Goal: Transaction & Acquisition: Purchase product/service

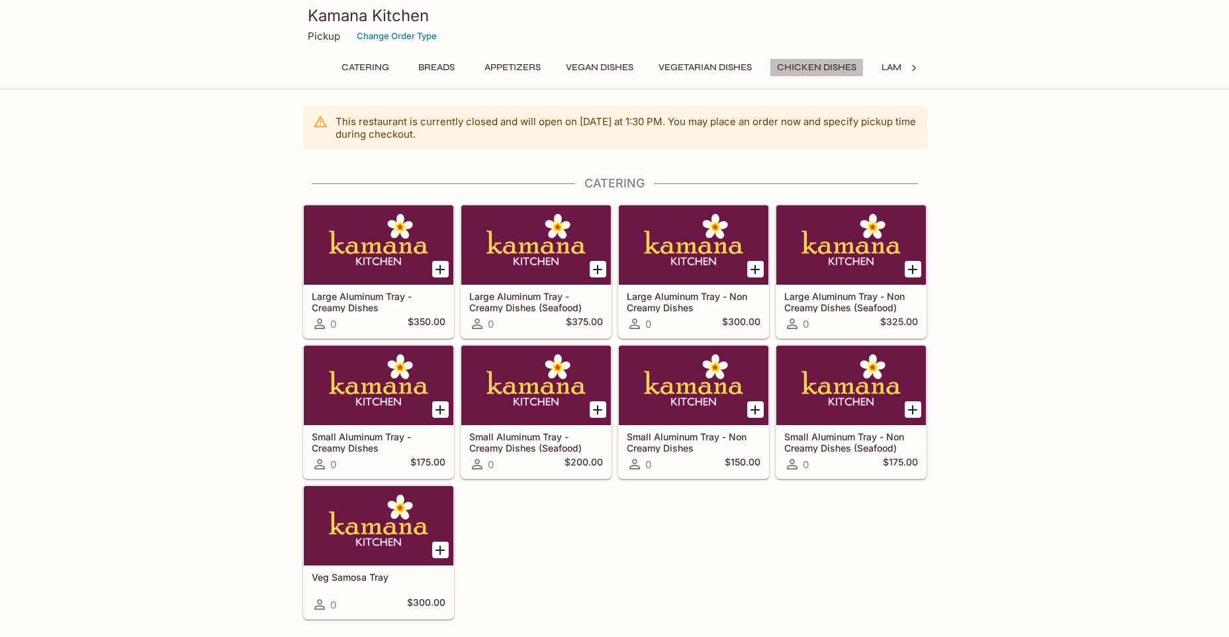
click at [815, 66] on button "Chicken Dishes" at bounding box center [817, 67] width 94 height 19
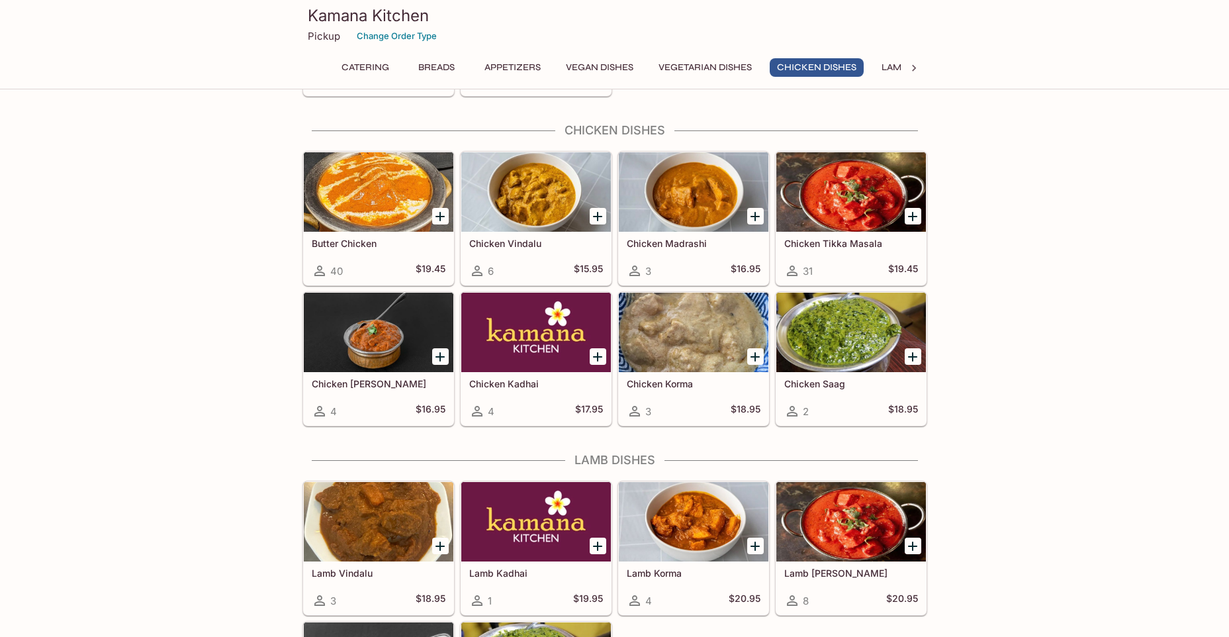
scroll to position [2413, 0]
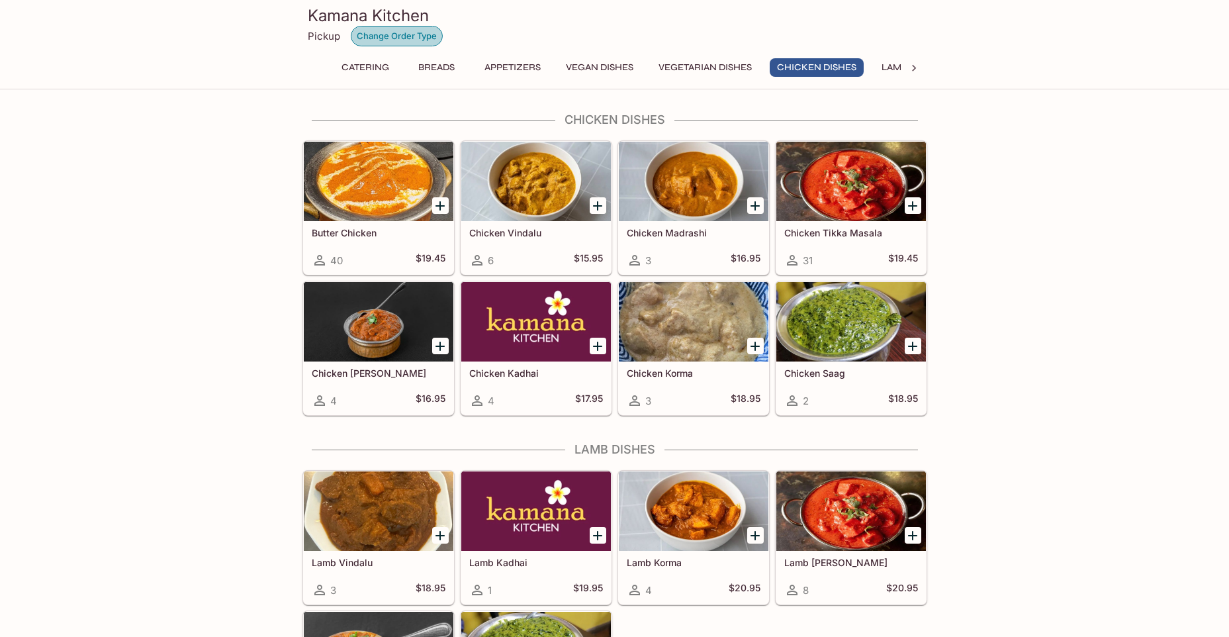
click at [394, 37] on button "Change Order Type" at bounding box center [397, 36] width 92 height 21
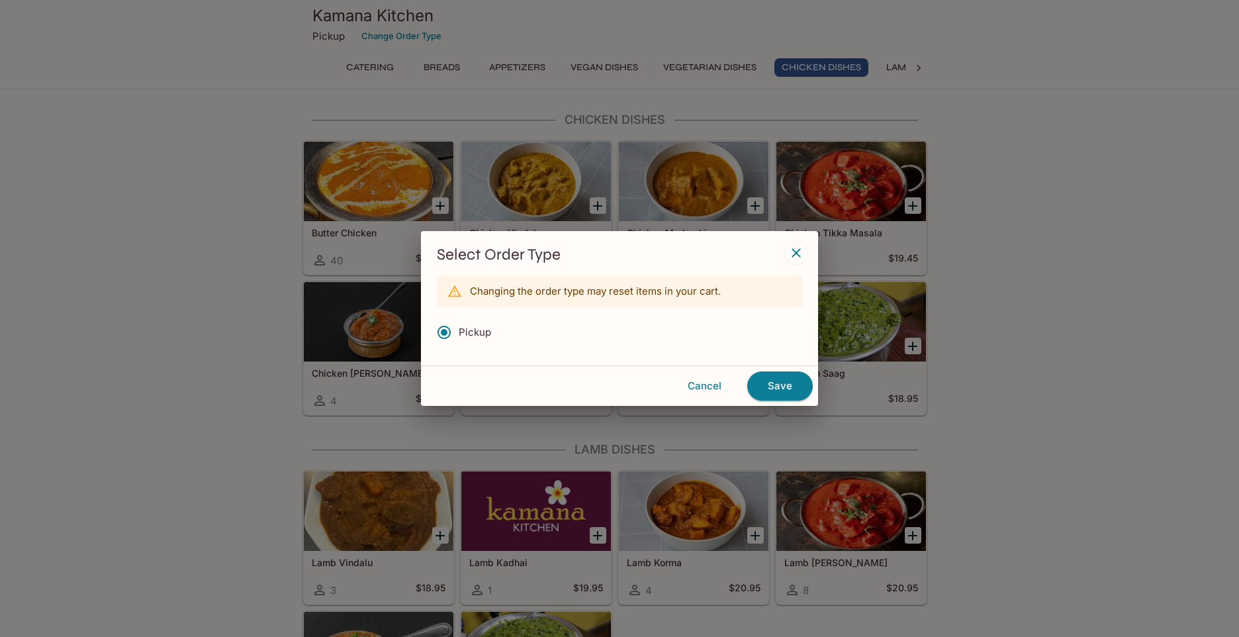
click at [469, 363] on div "Select Order Type Changing the order type may reset items in your cart. Pickup" at bounding box center [619, 298] width 397 height 134
drag, startPoint x: 459, startPoint y: 350, endPoint x: 699, endPoint y: 396, distance: 243.9
click at [459, 349] on div "Pickup" at bounding box center [619, 335] width 365 height 34
click at [459, 348] on div "Pickup" at bounding box center [619, 335] width 365 height 34
drag, startPoint x: 699, startPoint y: 396, endPoint x: 690, endPoint y: 386, distance: 13.6
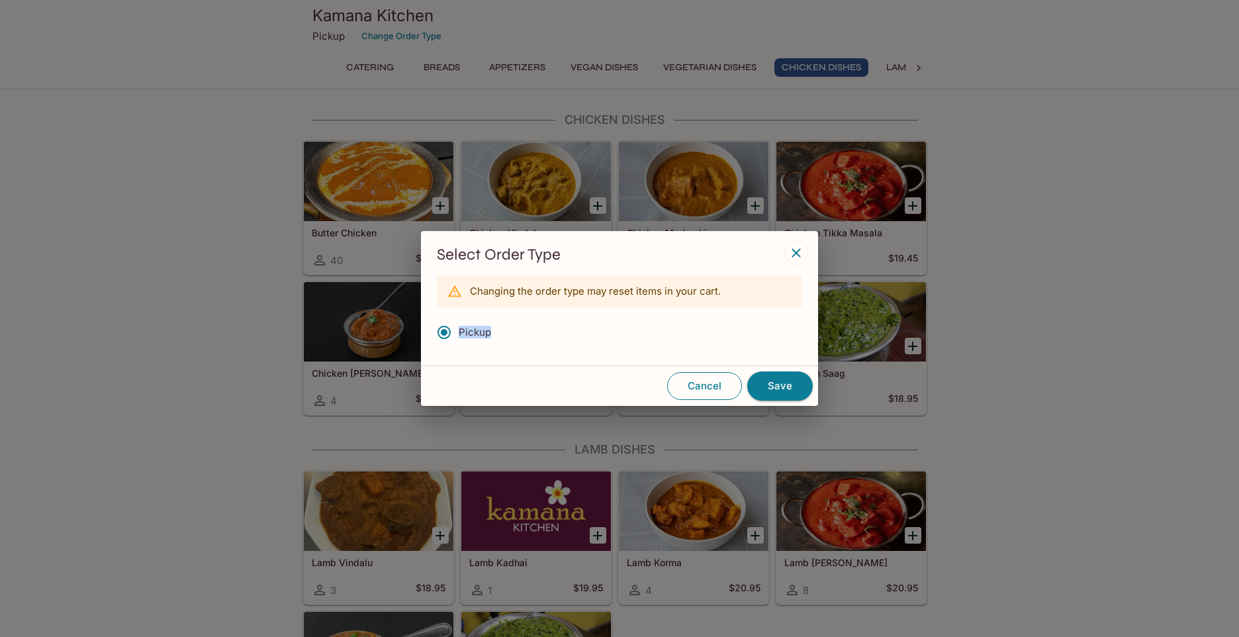
click at [700, 394] on button "Cancel" at bounding box center [704, 386] width 75 height 28
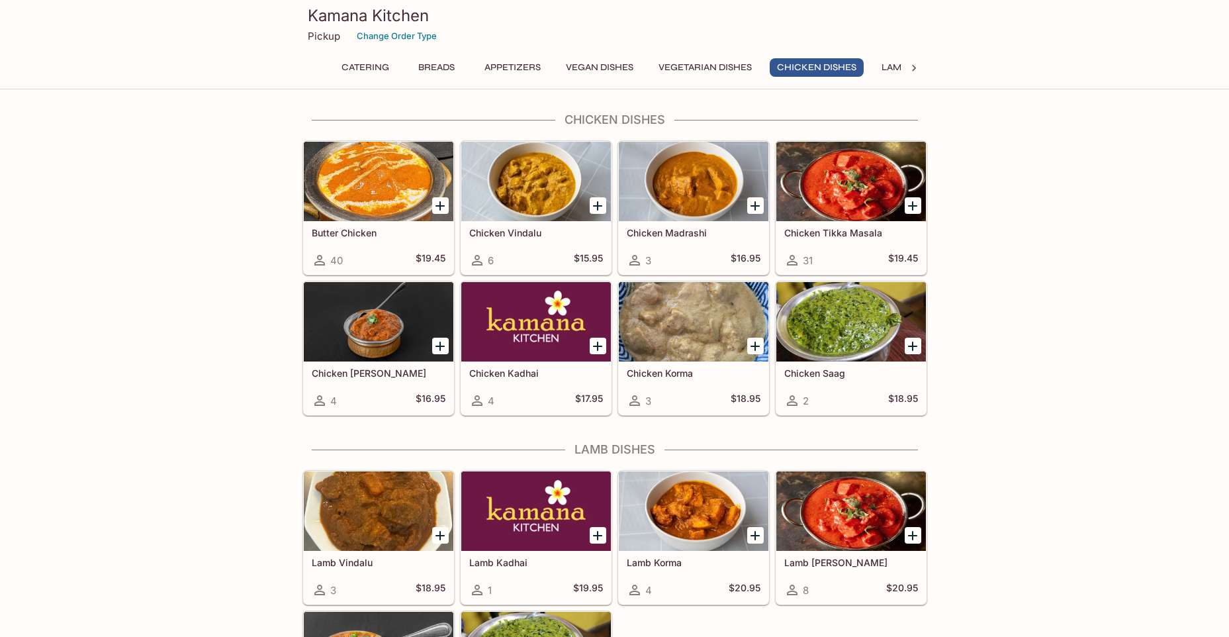
click at [328, 42] on p "Pickup" at bounding box center [324, 36] width 32 height 13
click at [416, 33] on button "Change Order Type" at bounding box center [397, 36] width 92 height 21
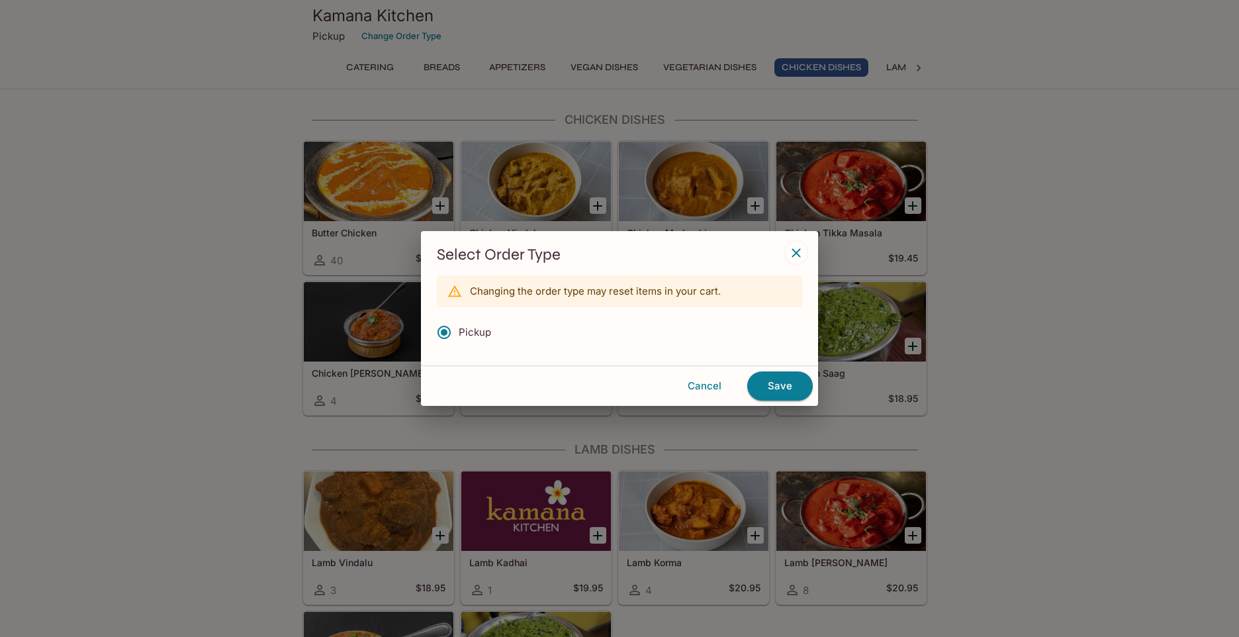
click at [796, 253] on icon "button" at bounding box center [795, 252] width 9 height 9
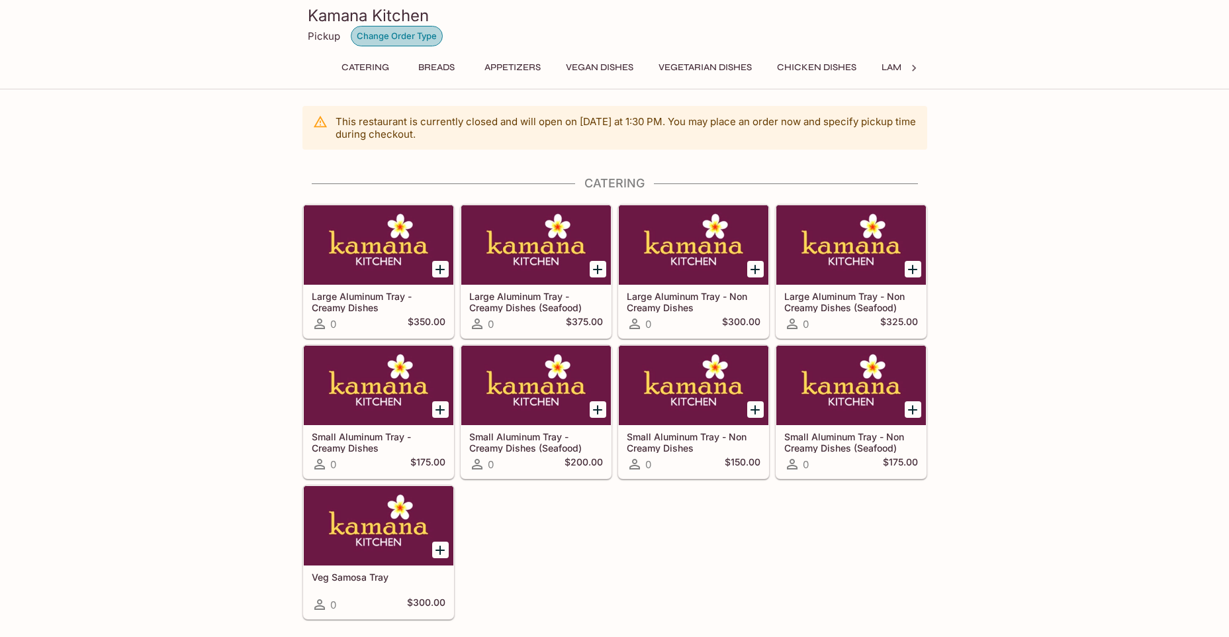
click at [363, 26] on button "Change Order Type" at bounding box center [397, 36] width 92 height 21
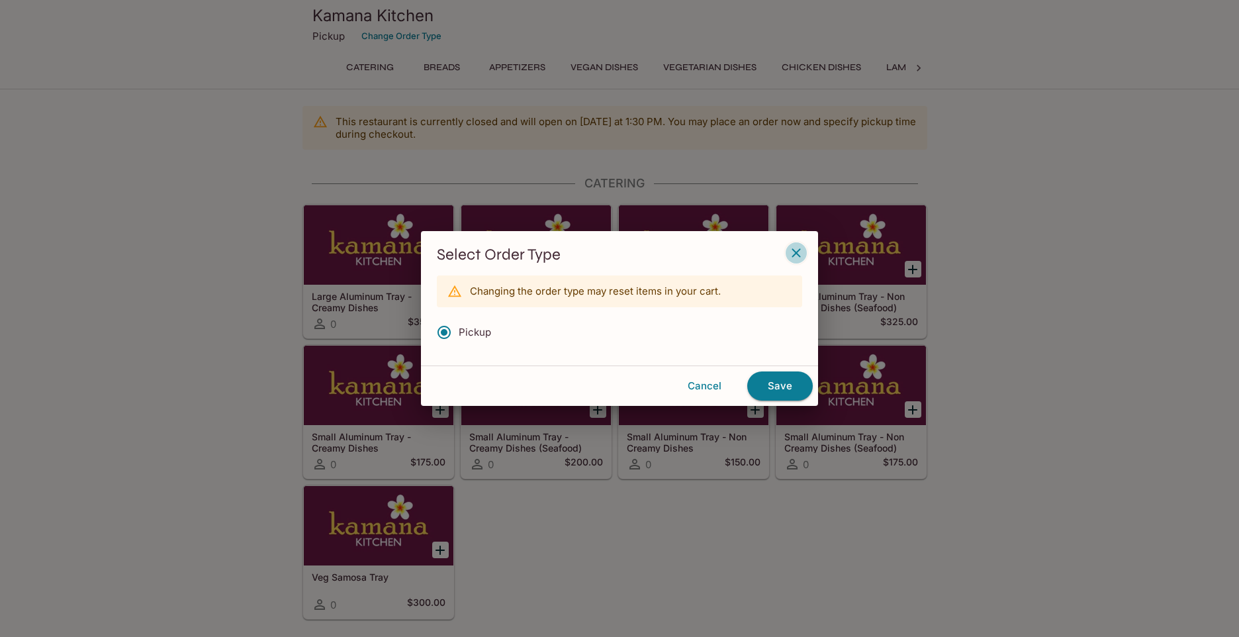
click at [793, 251] on icon "button" at bounding box center [796, 253] width 16 height 16
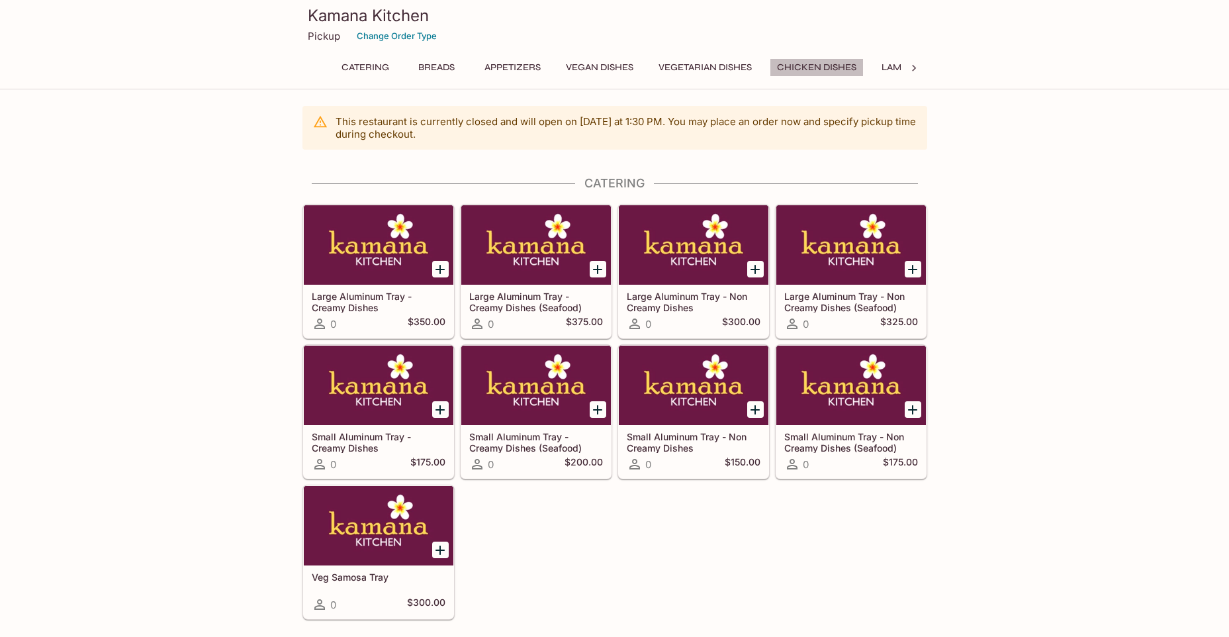
click at [809, 60] on button "Chicken Dishes" at bounding box center [817, 67] width 94 height 19
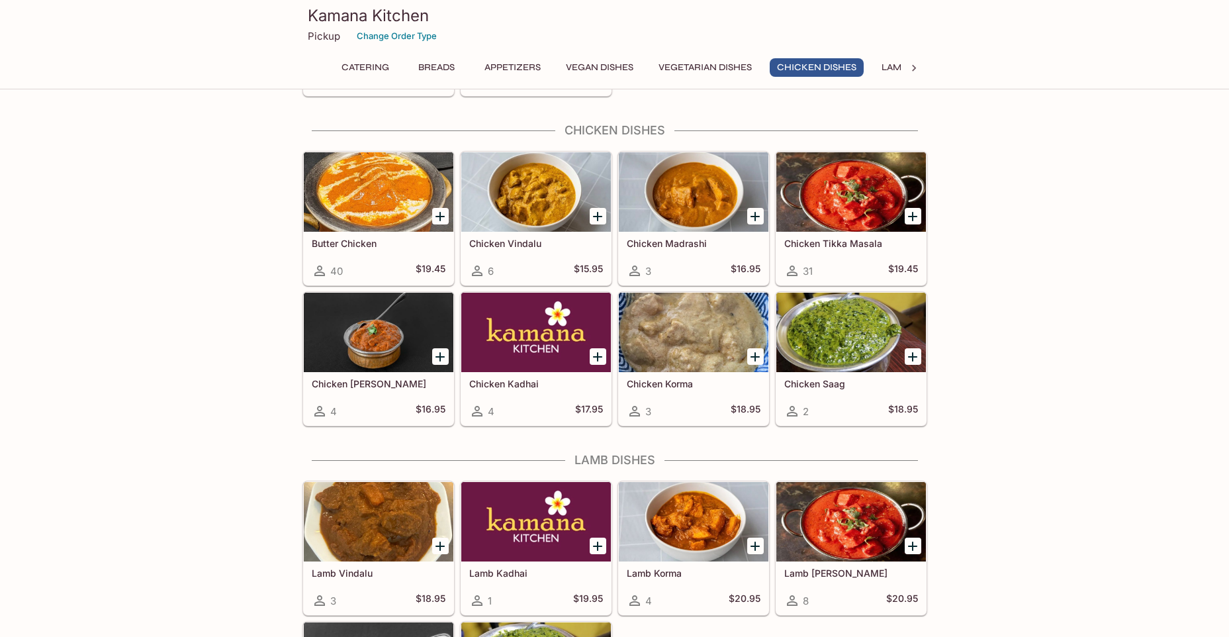
scroll to position [2413, 0]
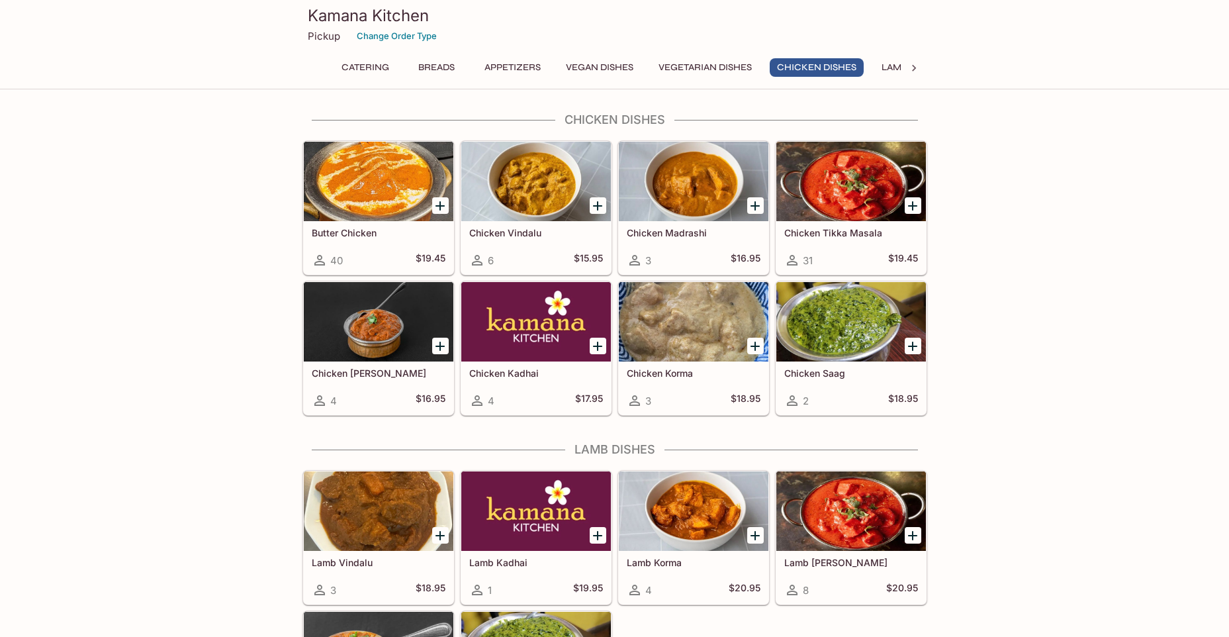
click at [917, 72] on icon at bounding box center [913, 68] width 13 height 13
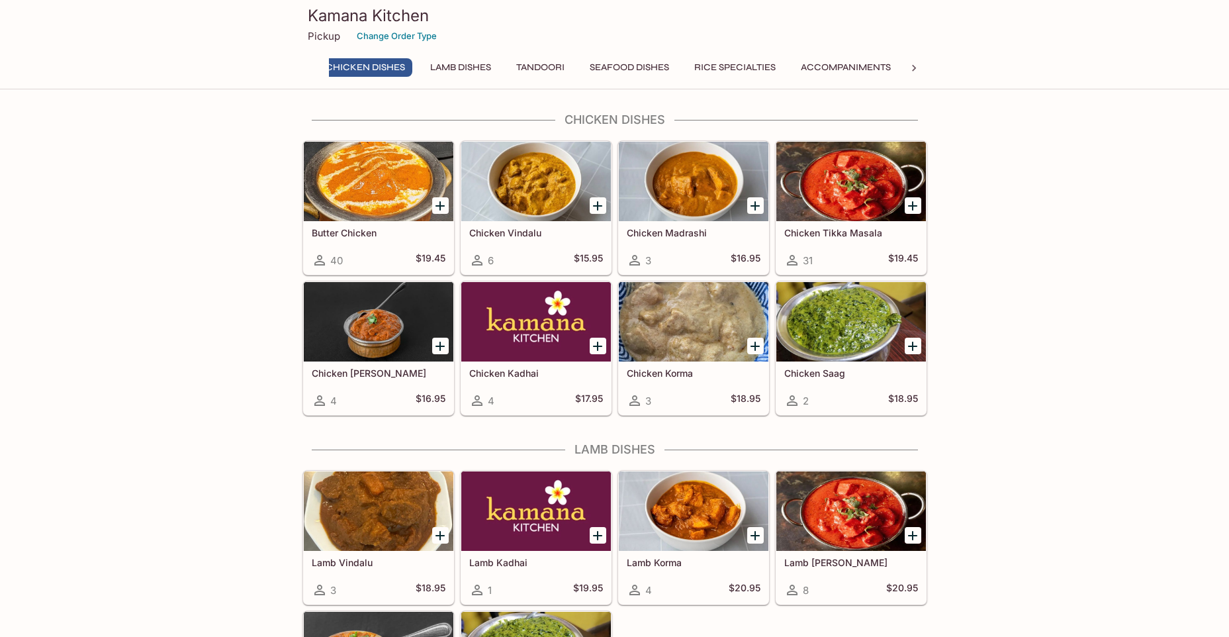
scroll to position [0, 549]
click at [913, 69] on icon at bounding box center [913, 68] width 13 height 13
click at [918, 205] on icon "Add Chicken Tikka Masala" at bounding box center [913, 206] width 16 height 16
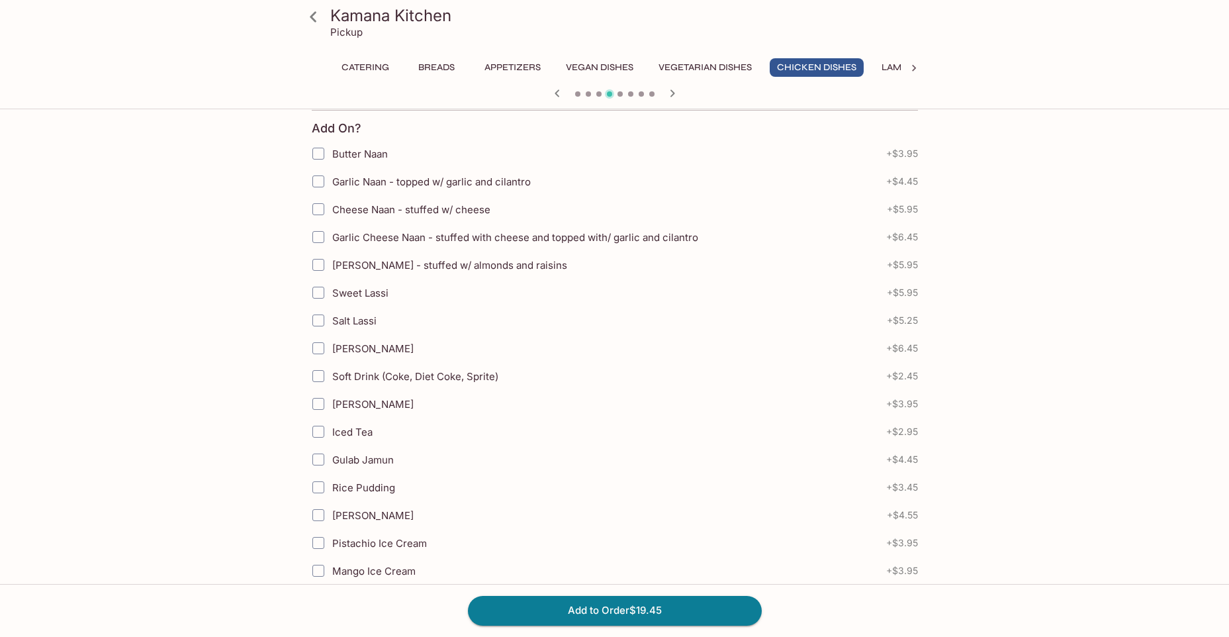
scroll to position [332, 0]
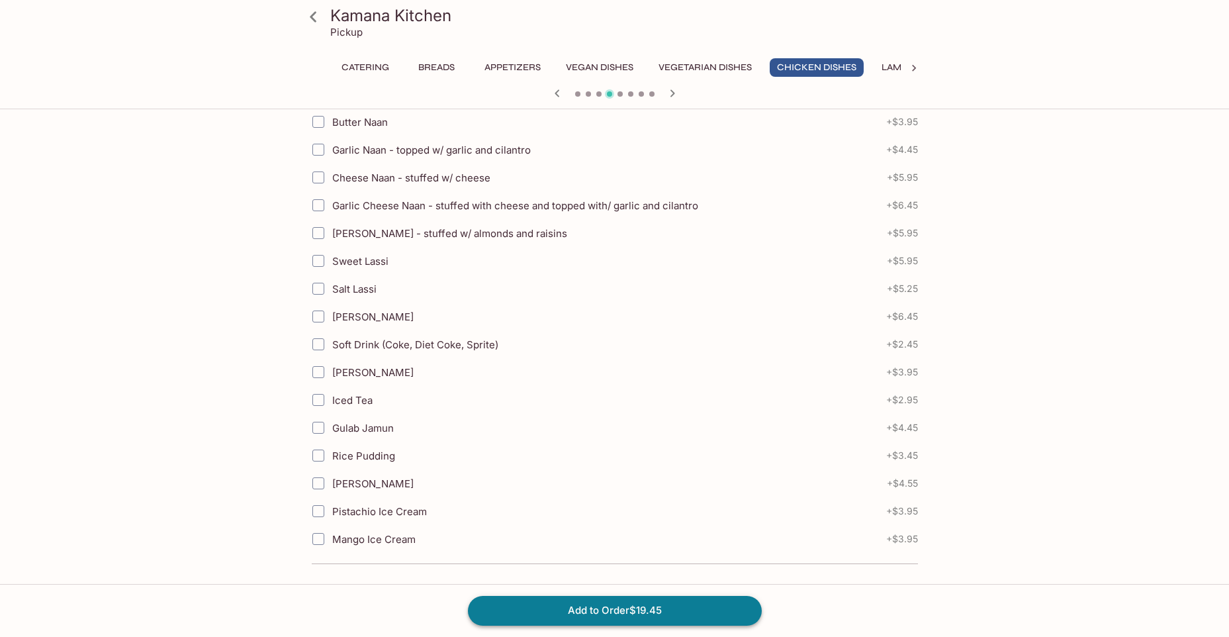
click at [609, 615] on button "Add to Order $19.45" at bounding box center [615, 610] width 294 height 29
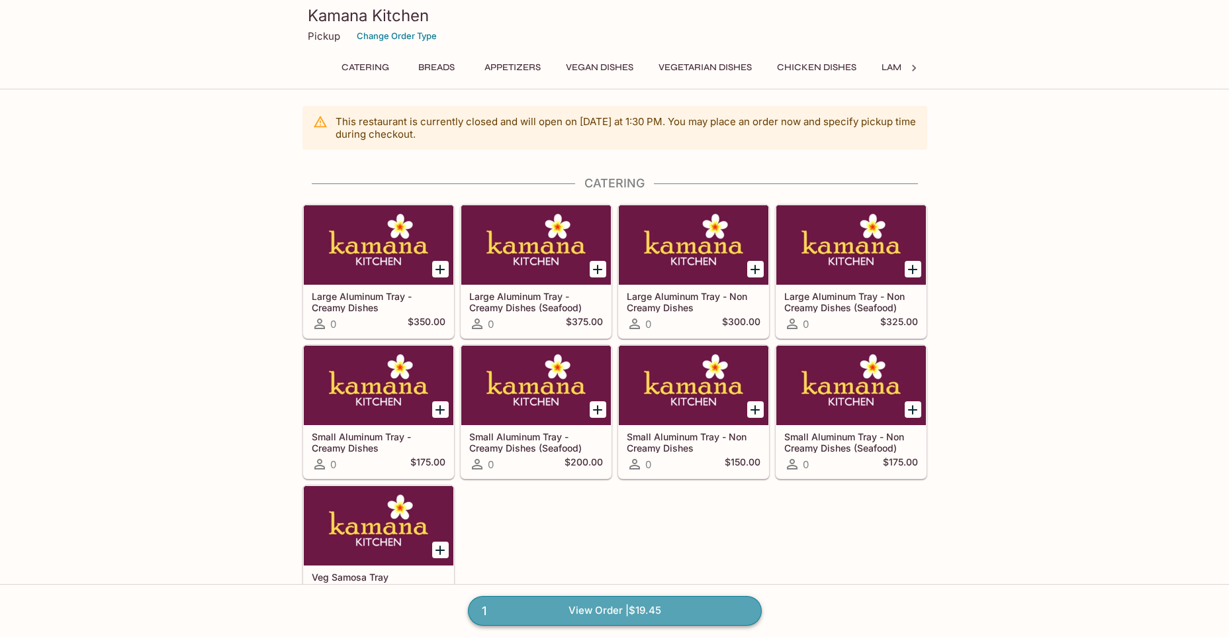
click at [690, 613] on link "1 View Order | $19.45" at bounding box center [615, 610] width 294 height 29
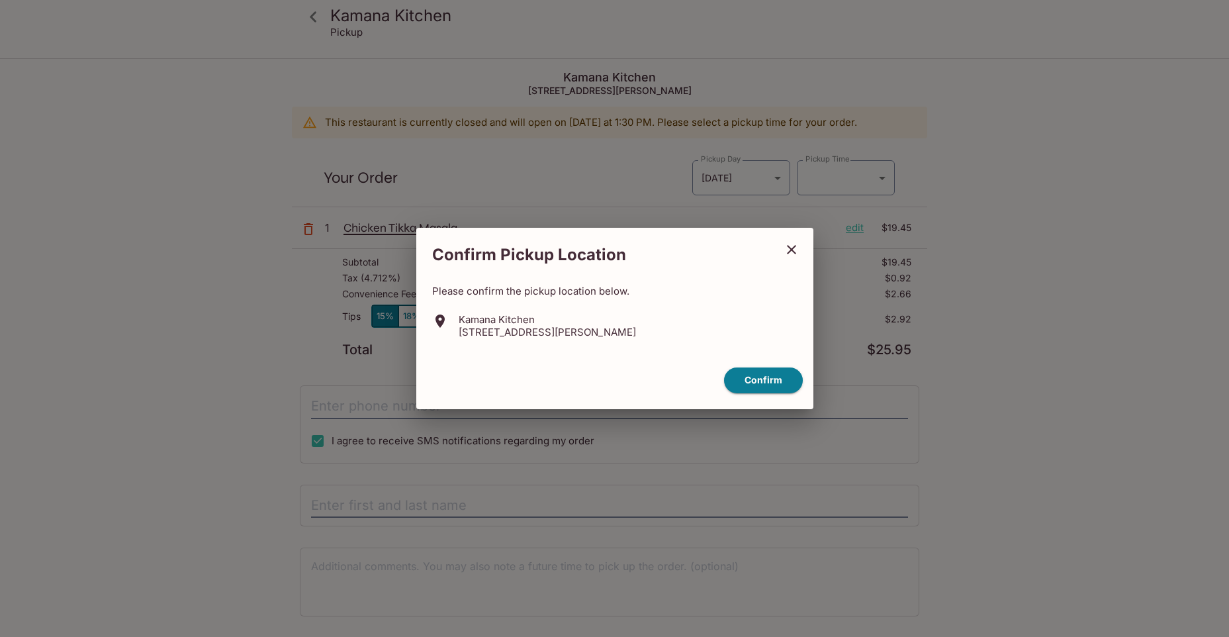
type input "2025-08-12T00:00:00.000000Z"
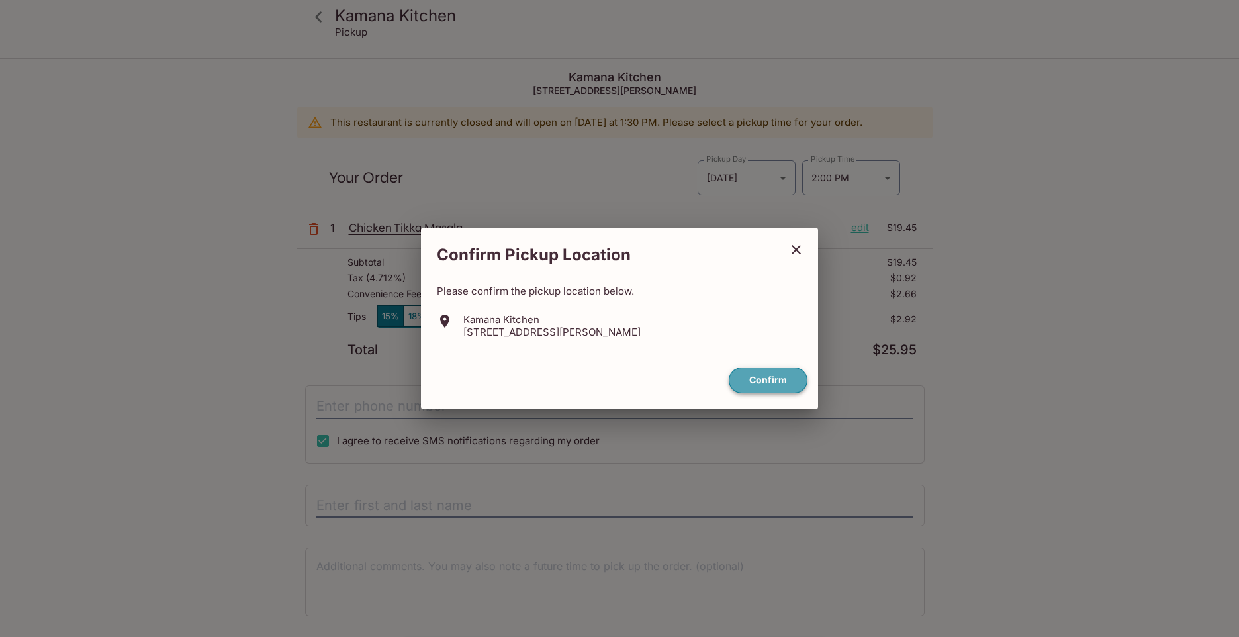
click at [769, 380] on button "Confirm" at bounding box center [768, 380] width 79 height 26
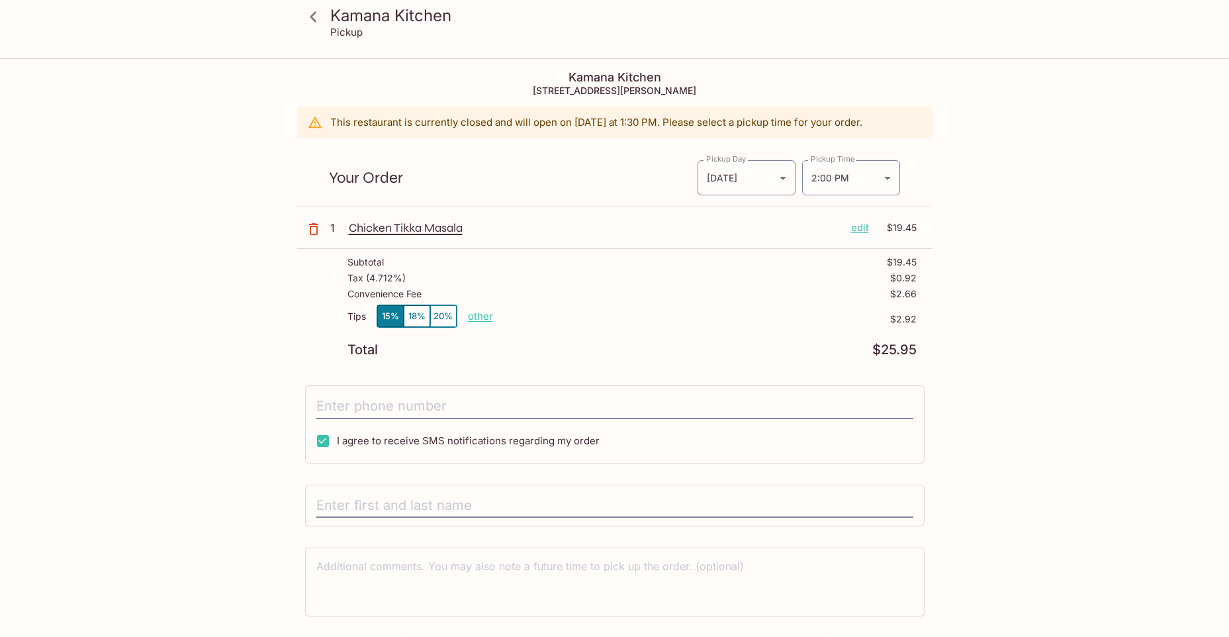
click at [480, 318] on p "other" at bounding box center [480, 316] width 25 height 13
drag, startPoint x: 559, startPoint y: 314, endPoint x: 628, endPoint y: 345, distance: 76.1
click at [629, 332] on div "Tips 15% 18% 20% Done 2.92 $2.92" at bounding box center [631, 323] width 569 height 39
type input "0.00"
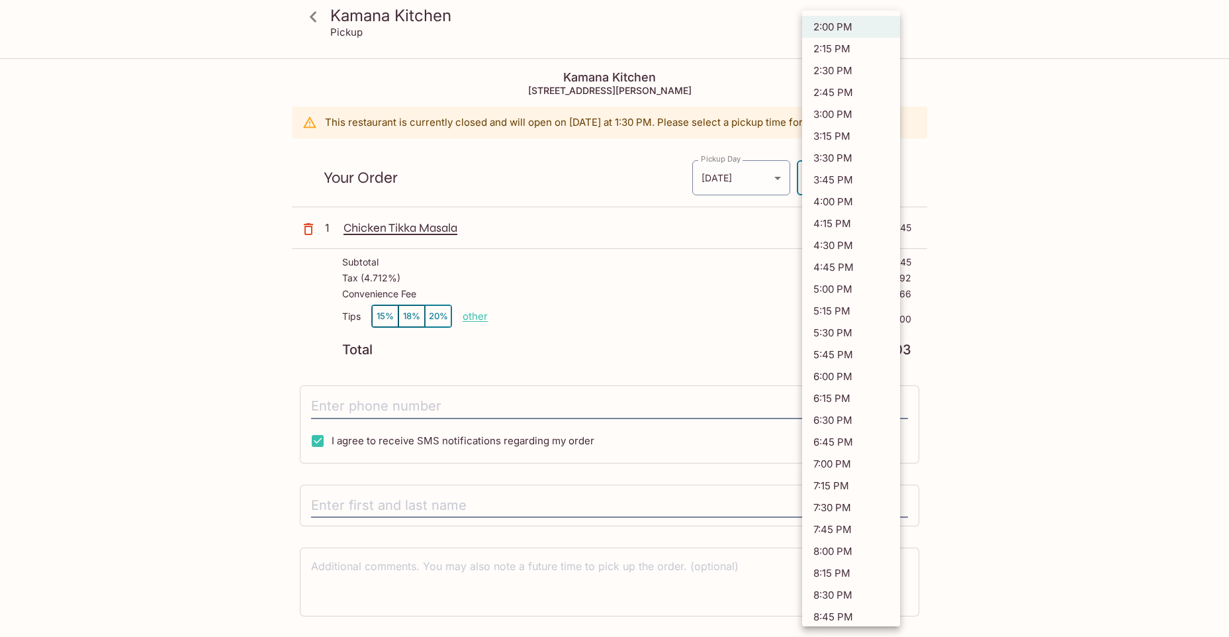
click at [844, 185] on body "Kamana Kitchen Pickup Kamana Kitchen 1104 Bishop St, Honolulu, HI 96813 This re…" at bounding box center [614, 378] width 1229 height 637
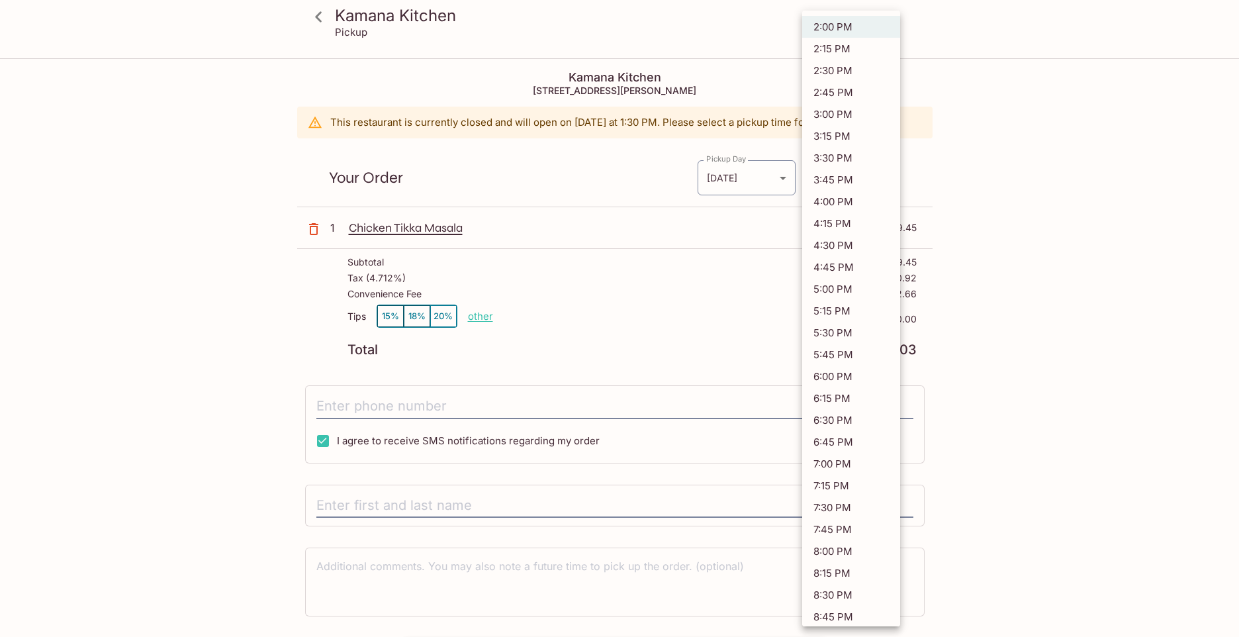
drag, startPoint x: 1107, startPoint y: 162, endPoint x: 1099, endPoint y: 177, distance: 16.6
click at [1103, 171] on div at bounding box center [619, 318] width 1239 height 637
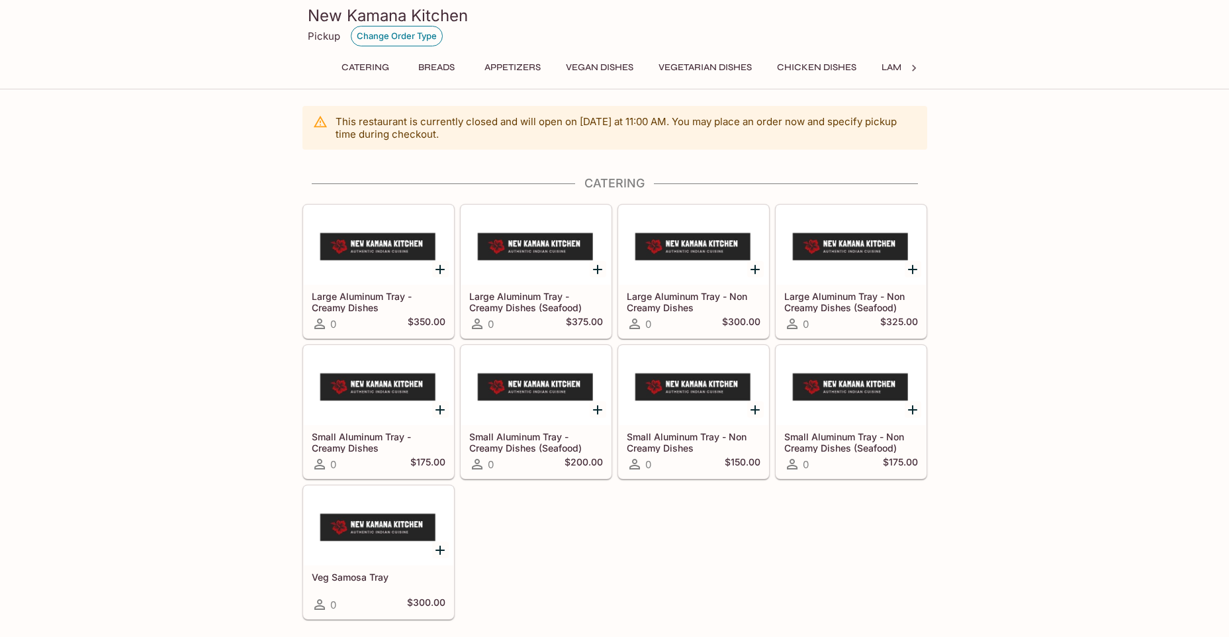
click at [426, 34] on button "Change Order Type" at bounding box center [397, 36] width 92 height 21
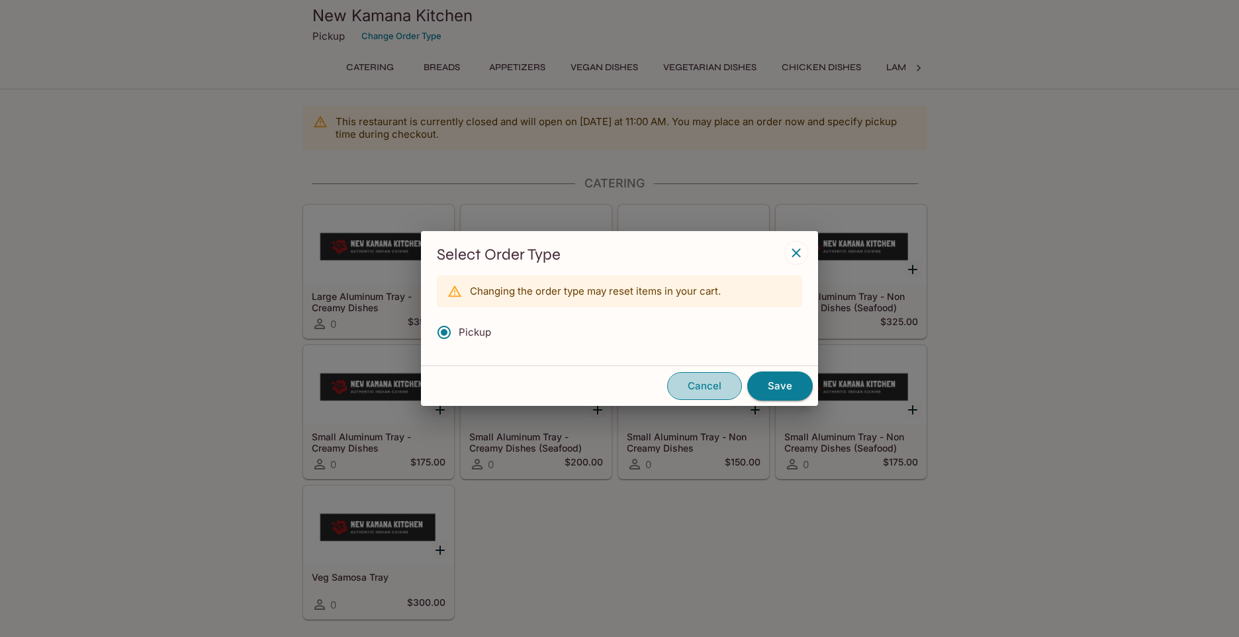
click at [715, 384] on button "Cancel" at bounding box center [704, 386] width 75 height 28
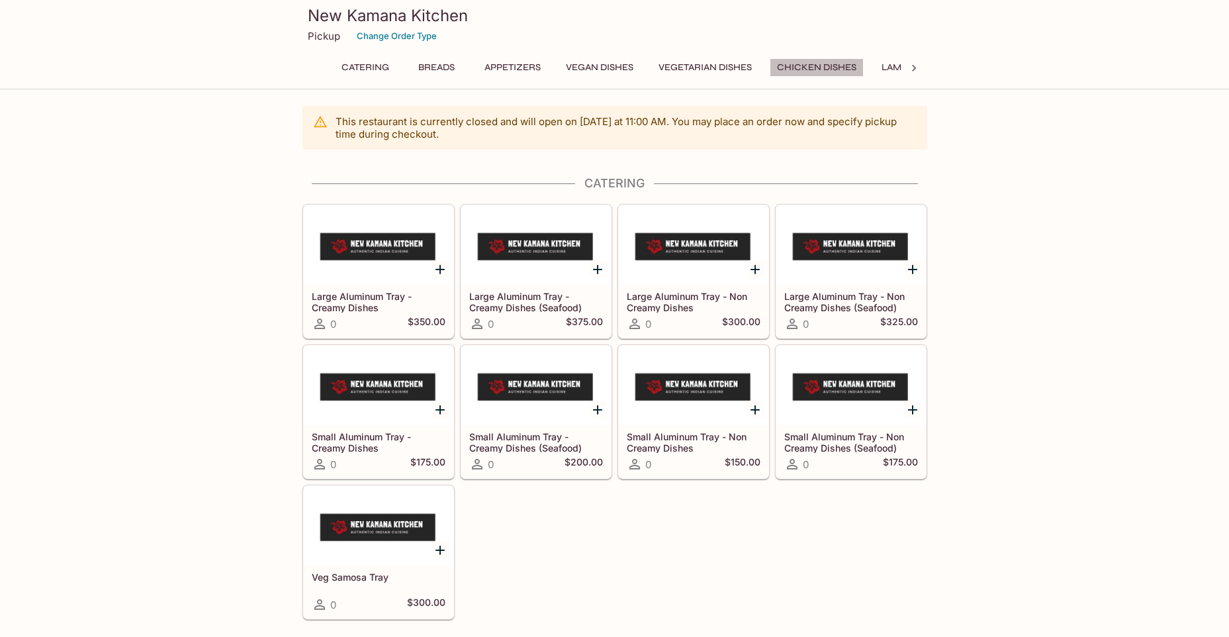
click at [843, 64] on button "Chicken Dishes" at bounding box center [817, 67] width 94 height 19
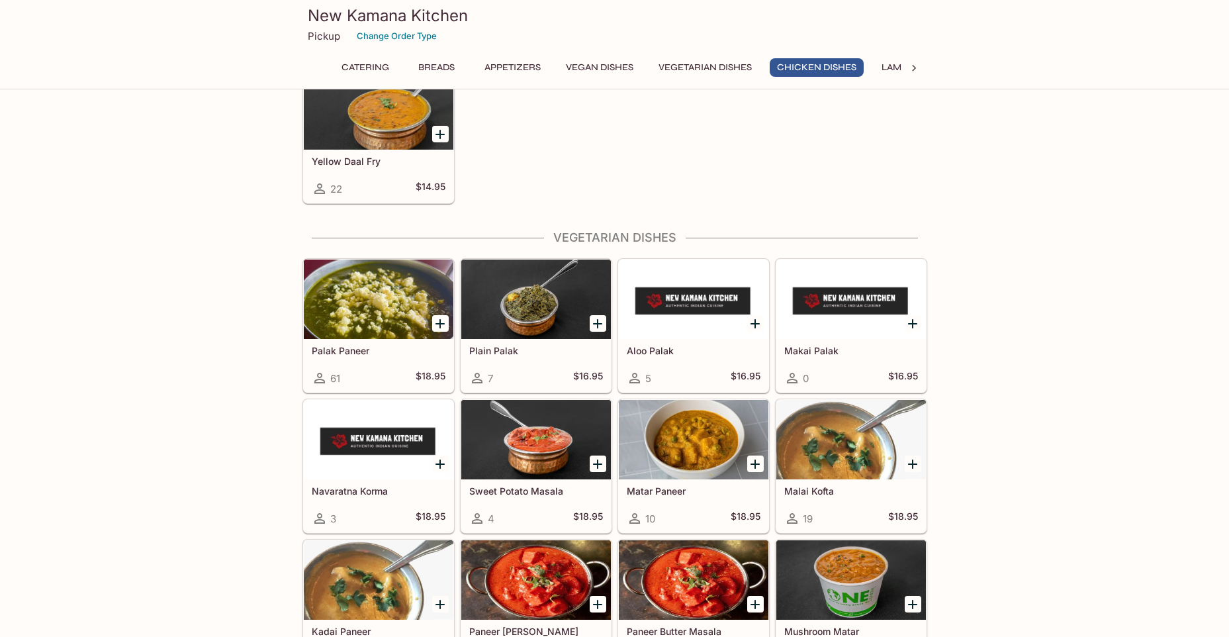
scroll to position [2413, 0]
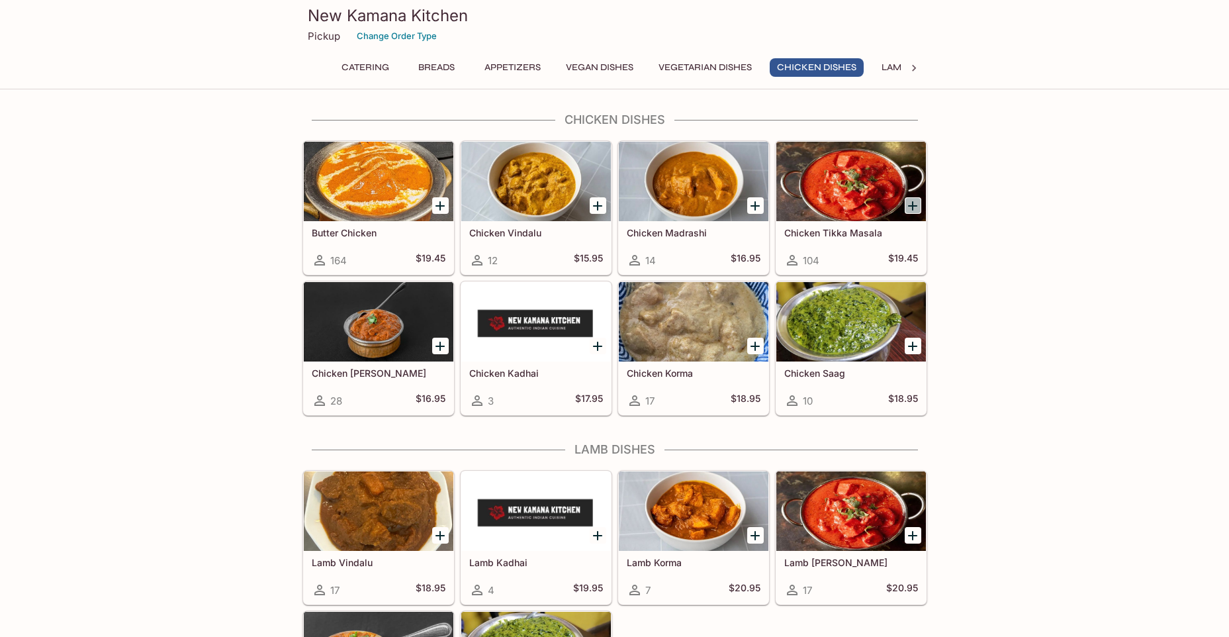
click at [911, 202] on icon "Add Chicken Tikka Masala" at bounding box center [913, 206] width 16 height 16
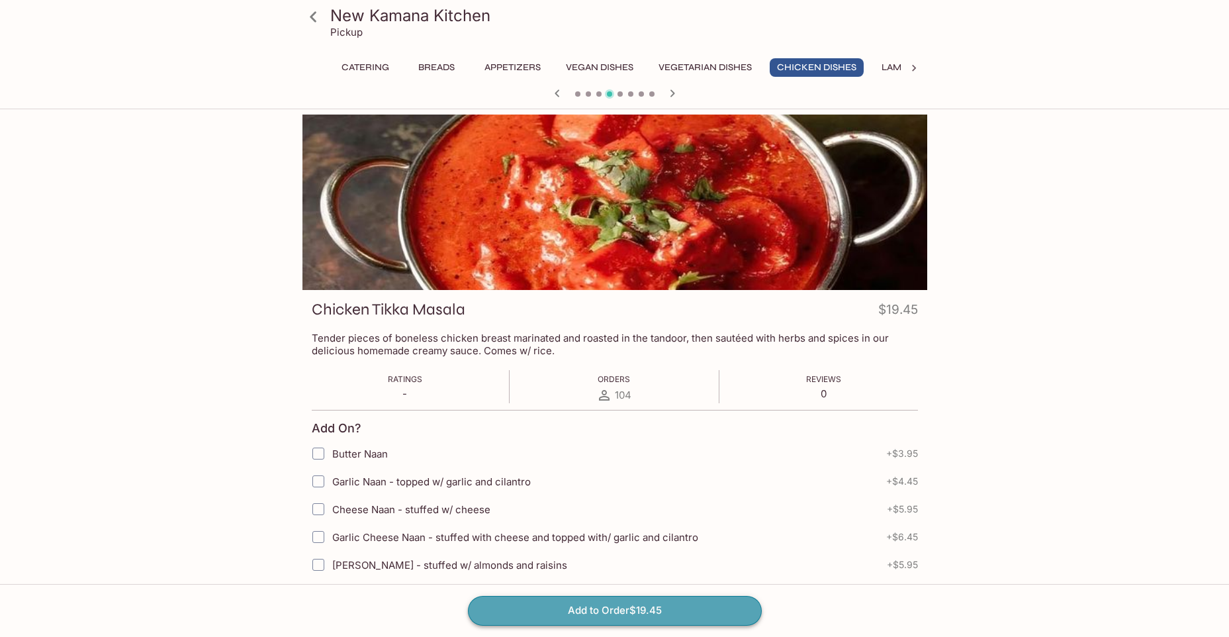
click at [669, 616] on button "Add to Order $19.45" at bounding box center [615, 610] width 294 height 29
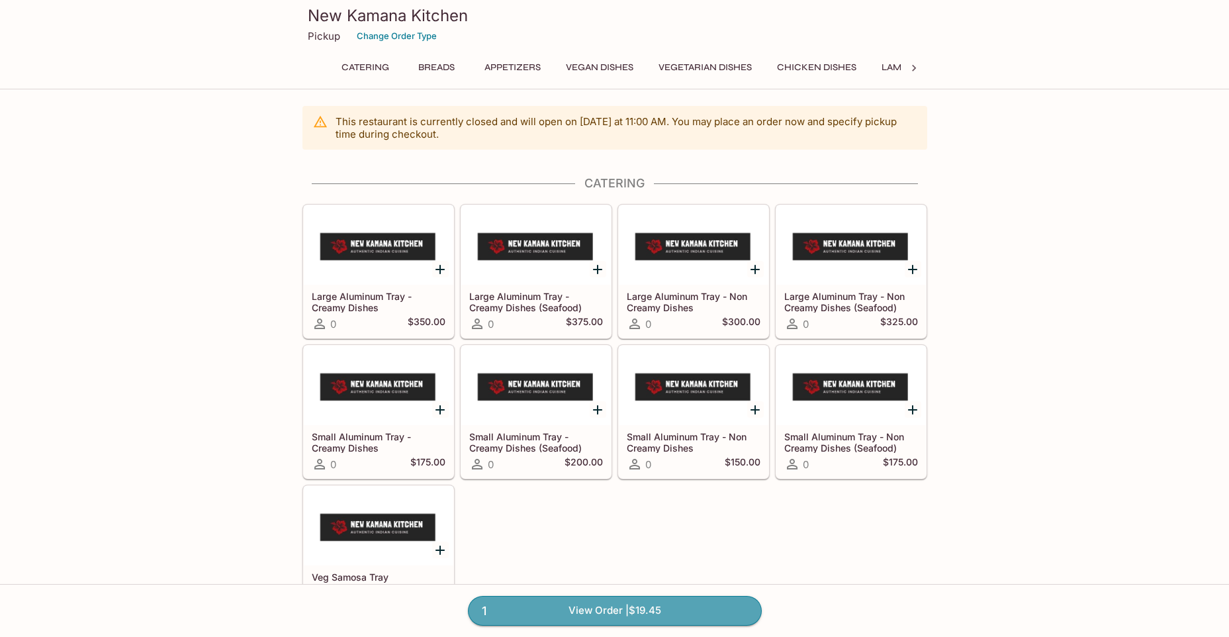
click at [690, 621] on link "1 View Order | $19.45" at bounding box center [615, 610] width 294 height 29
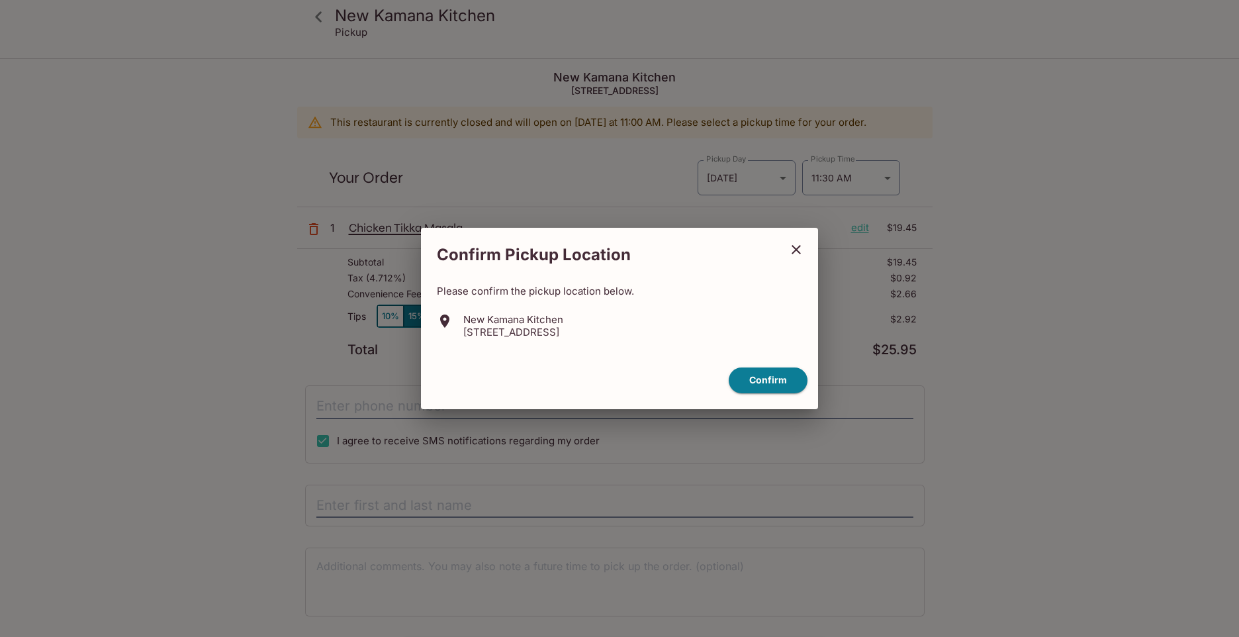
click at [518, 353] on div "Confirm Pickup Location Please confirm the pickup location below. New Kamana Ki…" at bounding box center [619, 318] width 397 height 181
click at [519, 353] on div "Confirm Pickup Location Please confirm the pickup location below. New Kamana Ki…" at bounding box center [619, 318] width 397 height 181
click at [520, 353] on div "Confirm Pickup Location Please confirm the pickup location below. New Kamana Ki…" at bounding box center [619, 318] width 397 height 181
click at [744, 379] on button "Confirm" at bounding box center [768, 380] width 79 height 26
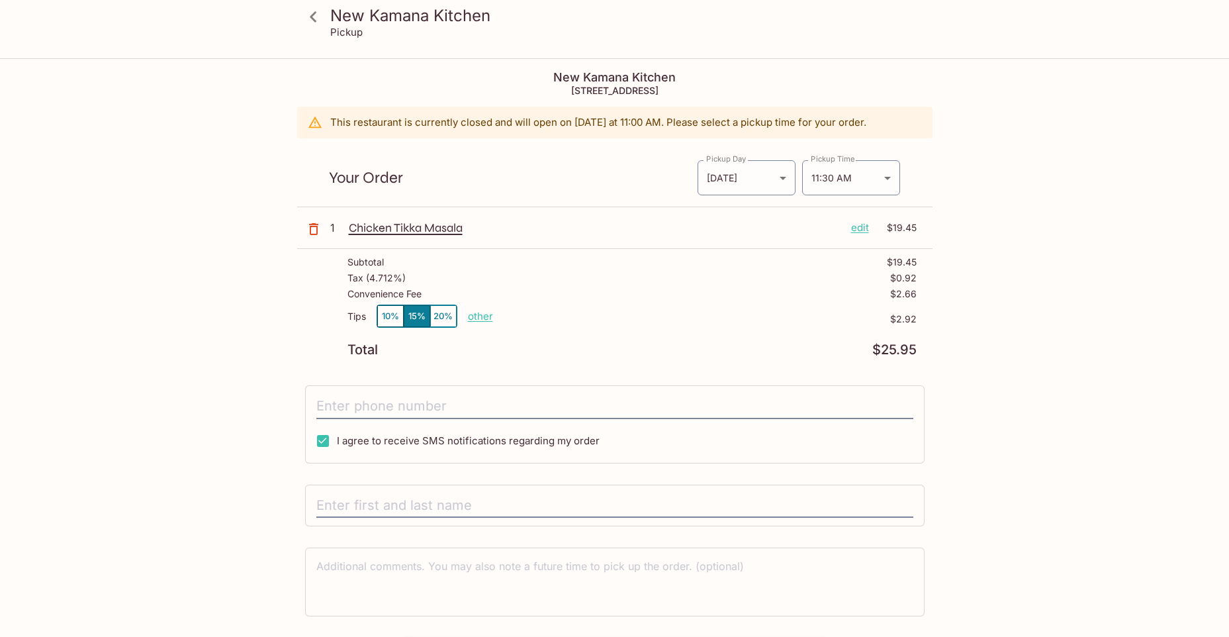
click at [478, 316] on p "other" at bounding box center [480, 316] width 25 height 13
drag, startPoint x: 553, startPoint y: 312, endPoint x: 598, endPoint y: 323, distance: 46.9
click at [598, 323] on div "Tips 10% 15% 20% Done 2.92 $2.92" at bounding box center [631, 323] width 569 height 39
type input "0.00"
click at [867, 224] on p "edit" at bounding box center [860, 227] width 18 height 15
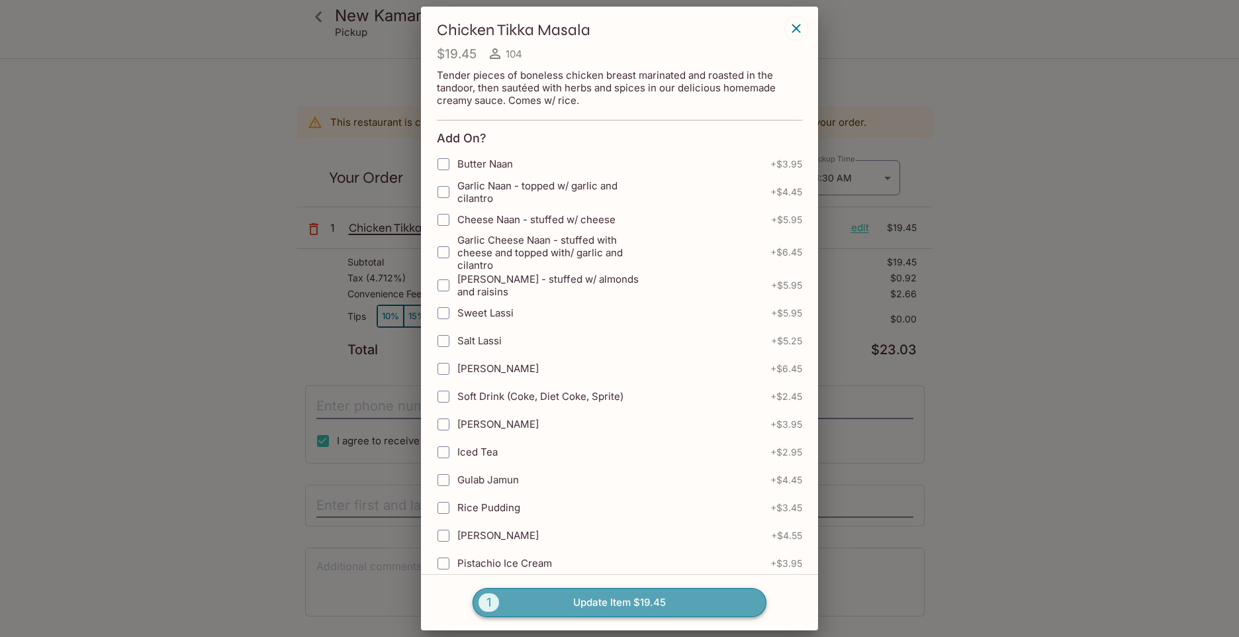
click at [488, 602] on span "1" at bounding box center [488, 602] width 21 height 19
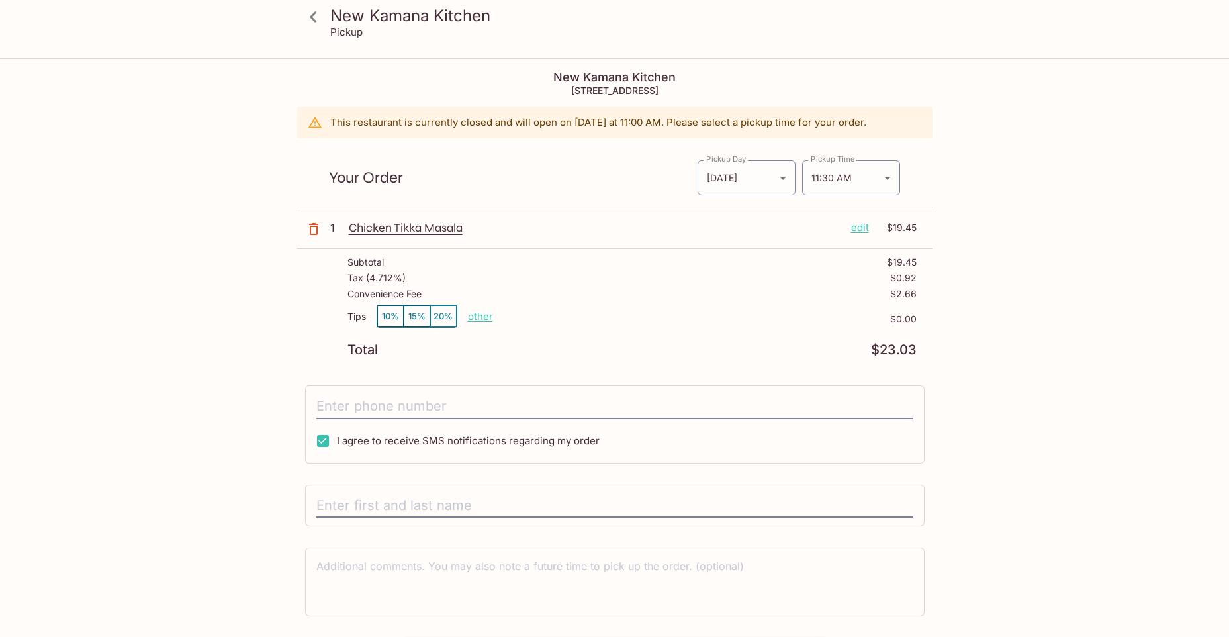
click at [421, 229] on p "Chicken Tikka Masala" at bounding box center [595, 227] width 492 height 15
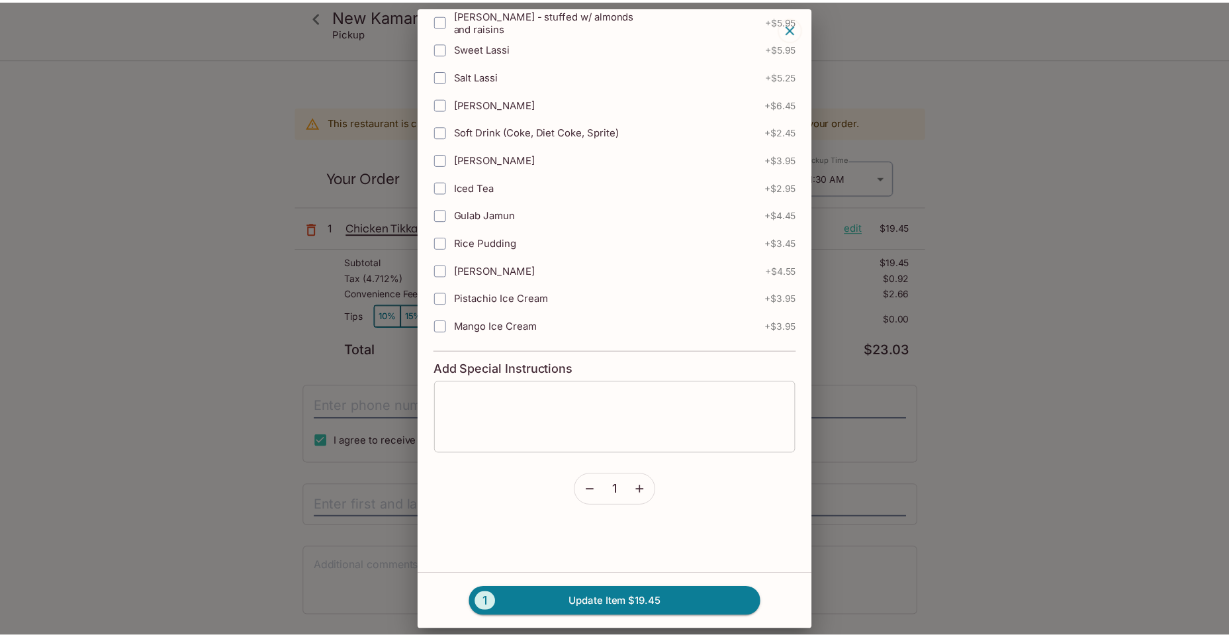
scroll to position [269, 0]
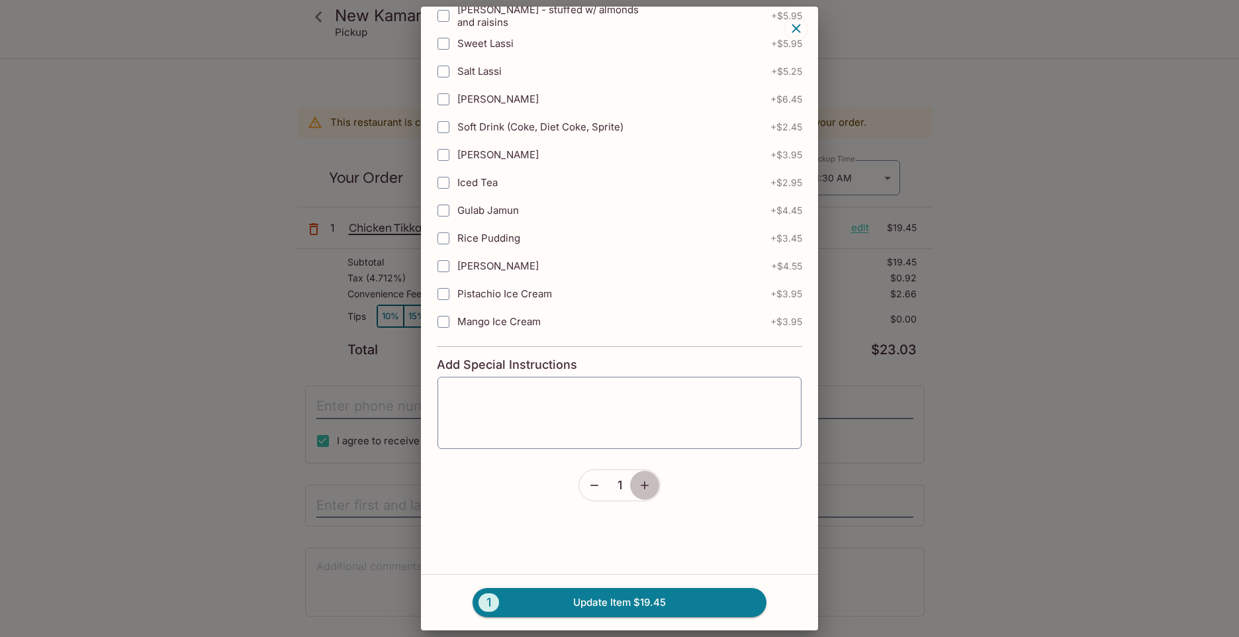
click at [650, 485] on button "button" at bounding box center [644, 485] width 30 height 30
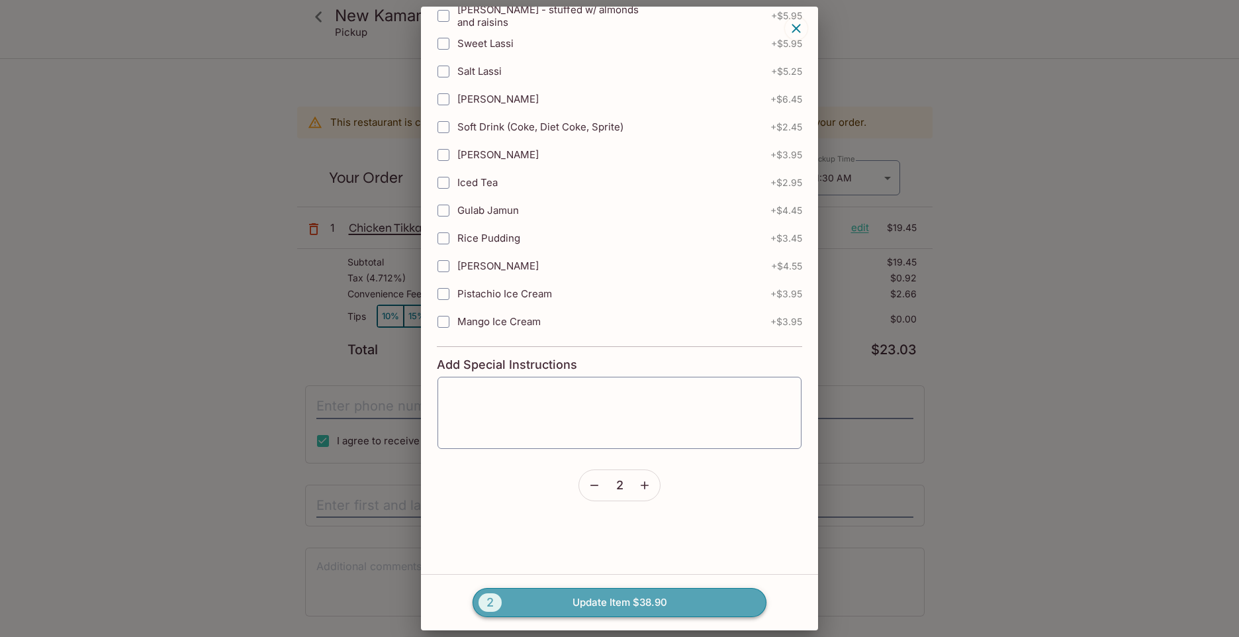
click at [640, 615] on button "2 Update Item $38.90" at bounding box center [619, 602] width 294 height 29
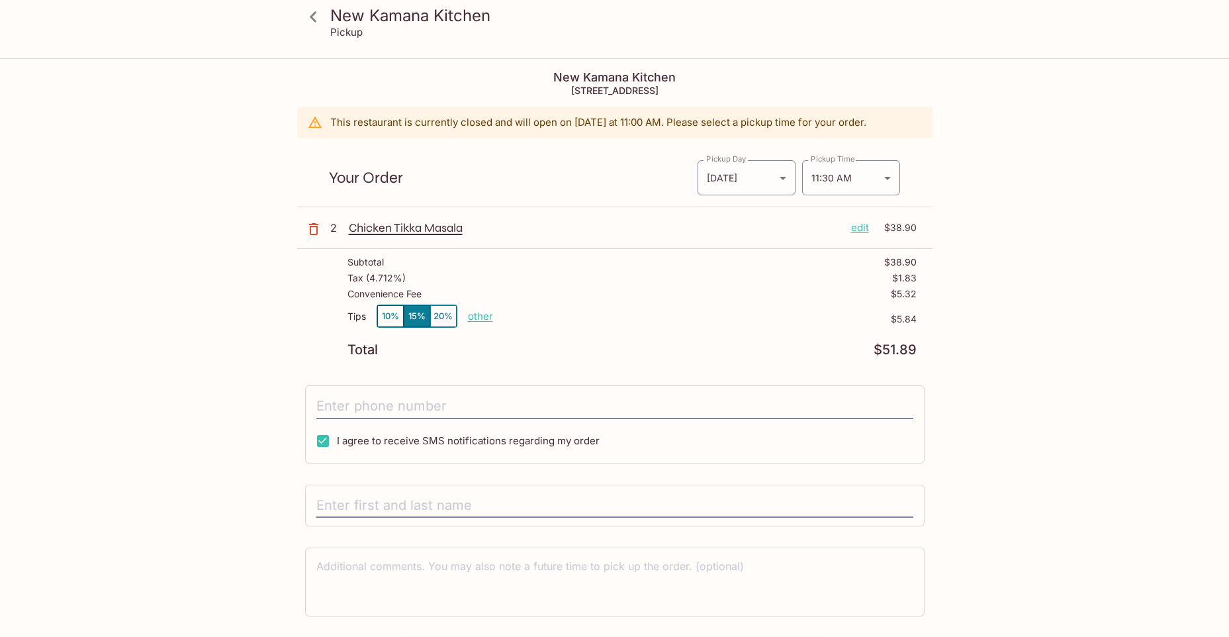
click at [471, 313] on p "other" at bounding box center [480, 316] width 25 height 13
drag, startPoint x: 551, startPoint y: 306, endPoint x: 443, endPoint y: 301, distance: 108.0
click at [491, 312] on p "other" at bounding box center [480, 316] width 25 height 13
drag, startPoint x: 557, startPoint y: 318, endPoint x: 605, endPoint y: 293, distance: 54.2
click at [614, 313] on div "Tips 10% 15% 20% Done 5.84 $5.84" at bounding box center [631, 323] width 569 height 39
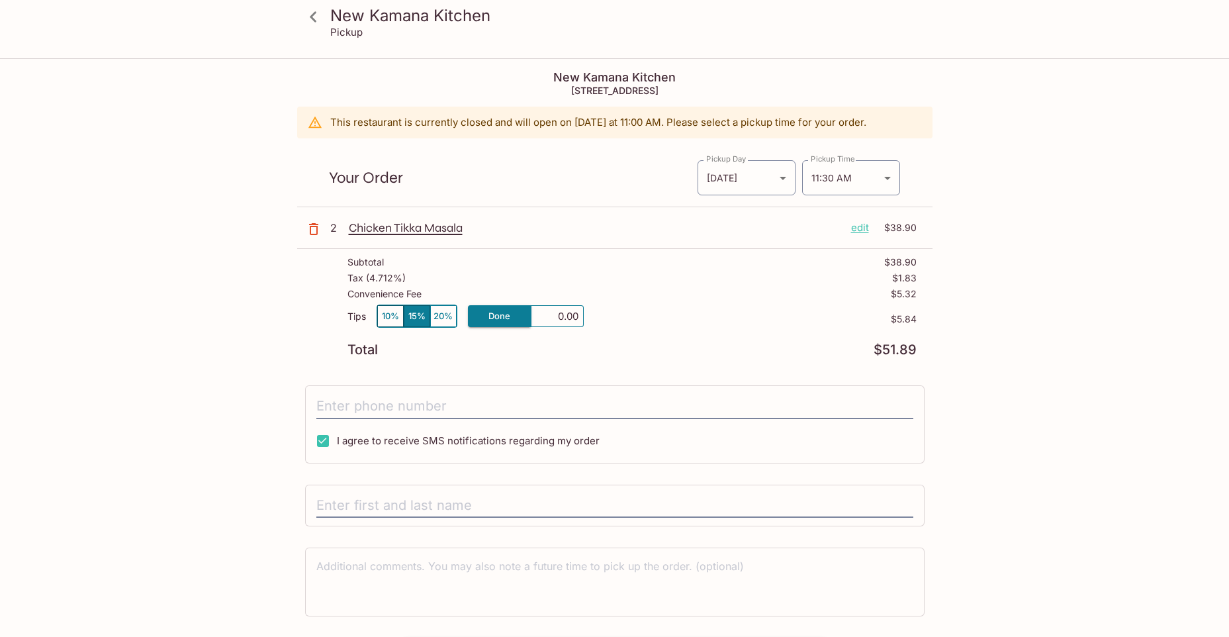
type input "0.00"
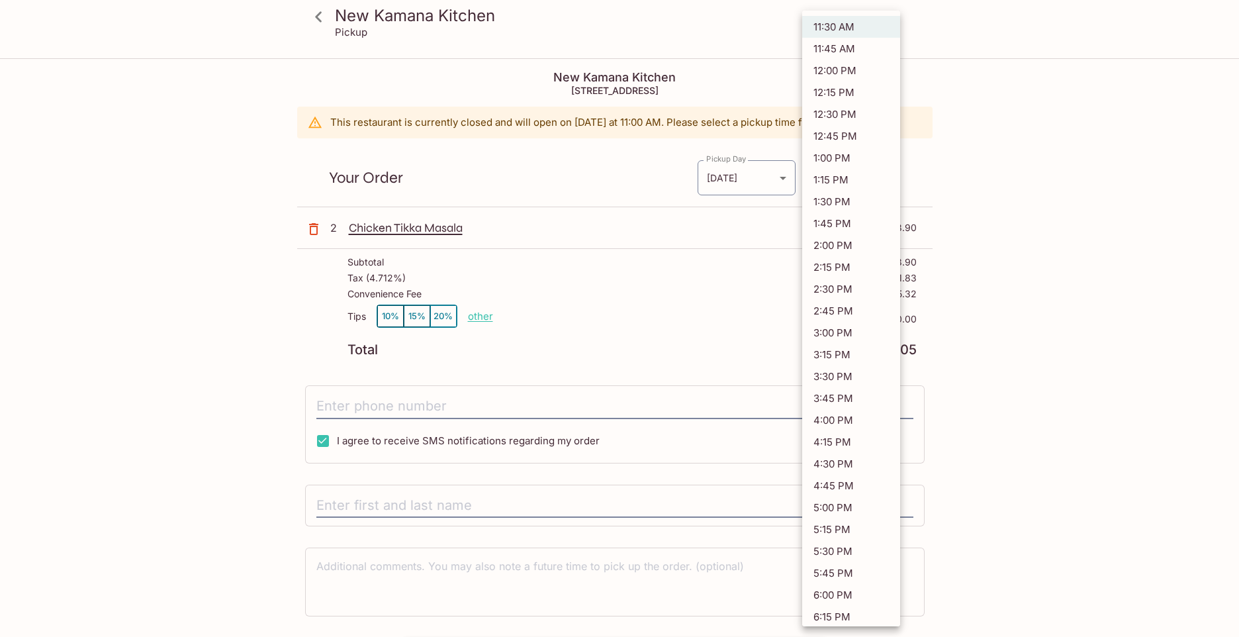
click at [840, 179] on body "New Kamana Kitchen Pickup New Kamana Kitchen 760 Palani Ave, Honolulu, HI 96816…" at bounding box center [619, 378] width 1239 height 637
click at [851, 56] on li "11:45 AM" at bounding box center [851, 49] width 98 height 22
type input "2025-08-11T21:45:00.000000Z"
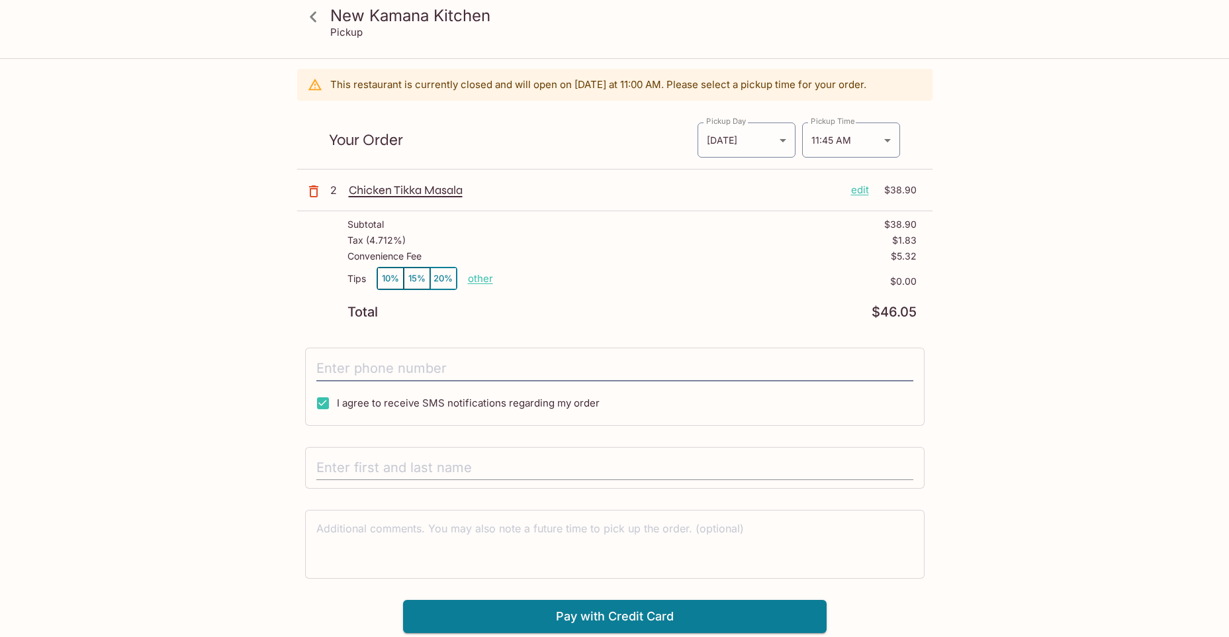
scroll to position [0, 0]
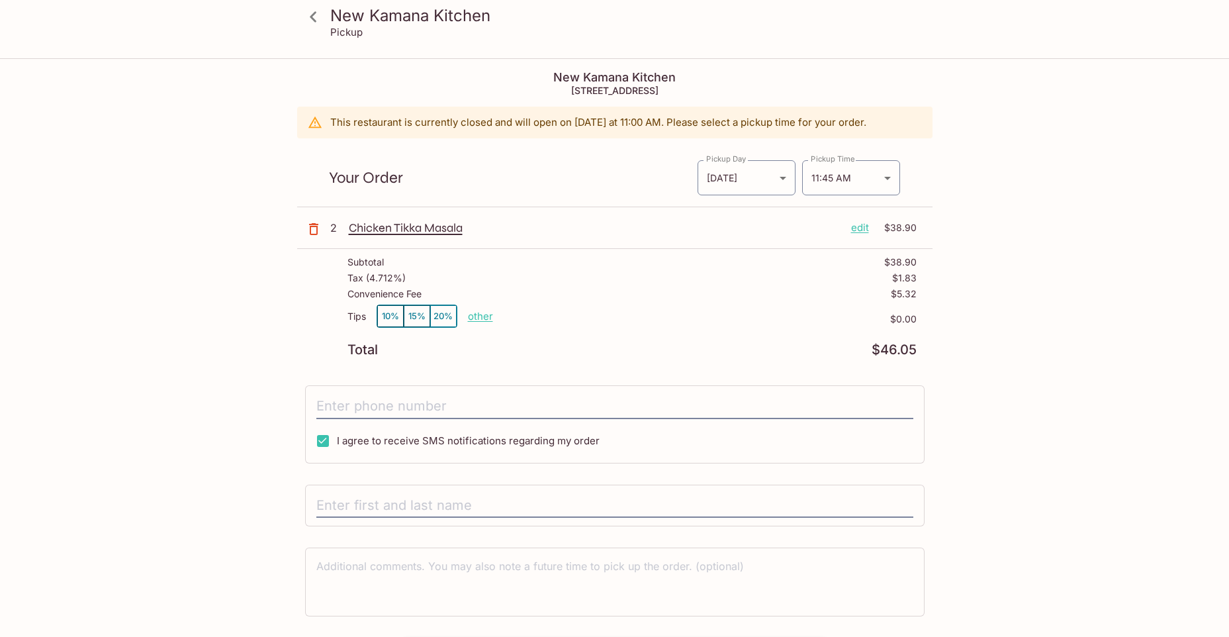
click at [341, 30] on p "Pickup" at bounding box center [346, 32] width 32 height 13
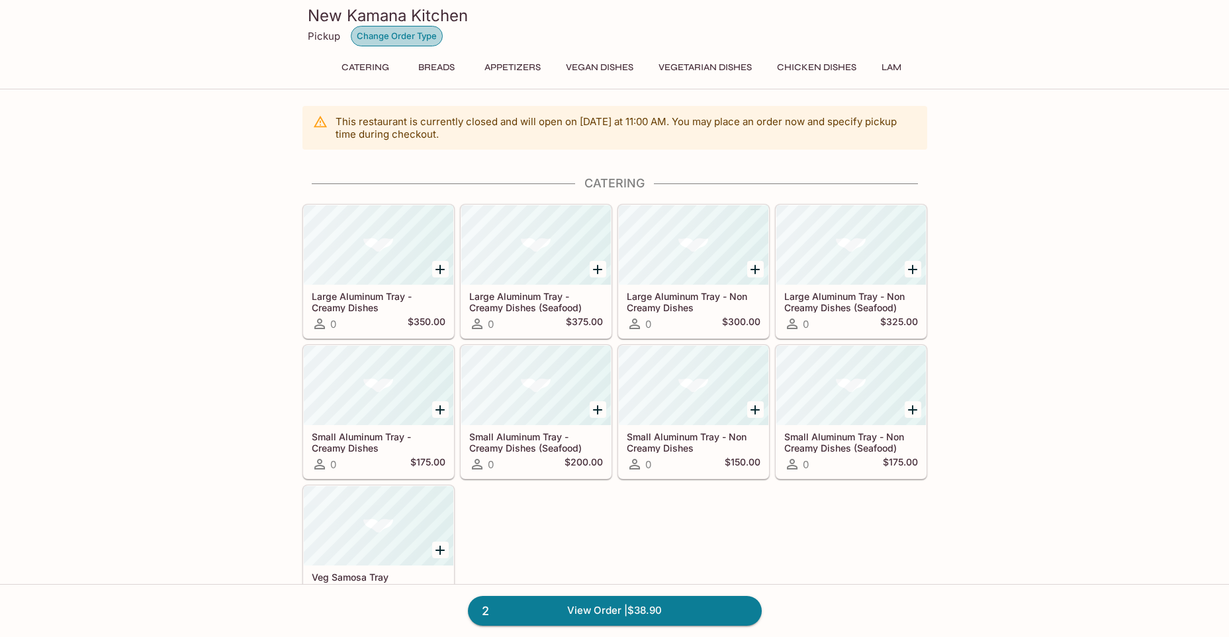
click at [408, 36] on button "Change Order Type" at bounding box center [397, 36] width 92 height 21
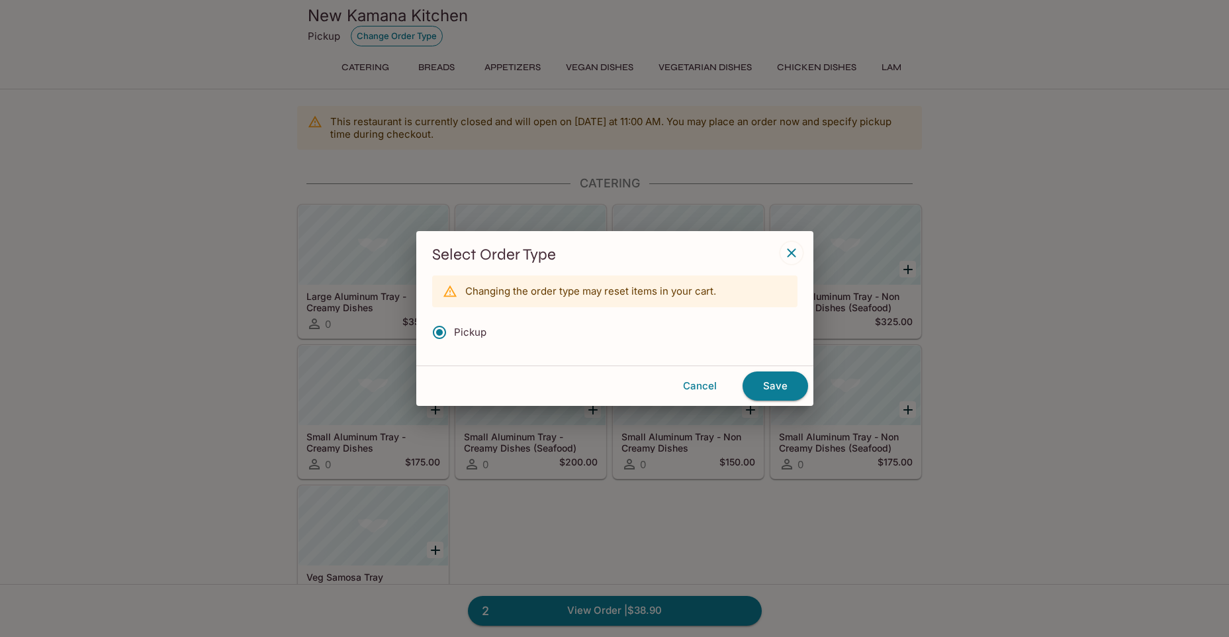
click at [408, 36] on div at bounding box center [614, 318] width 1229 height 637
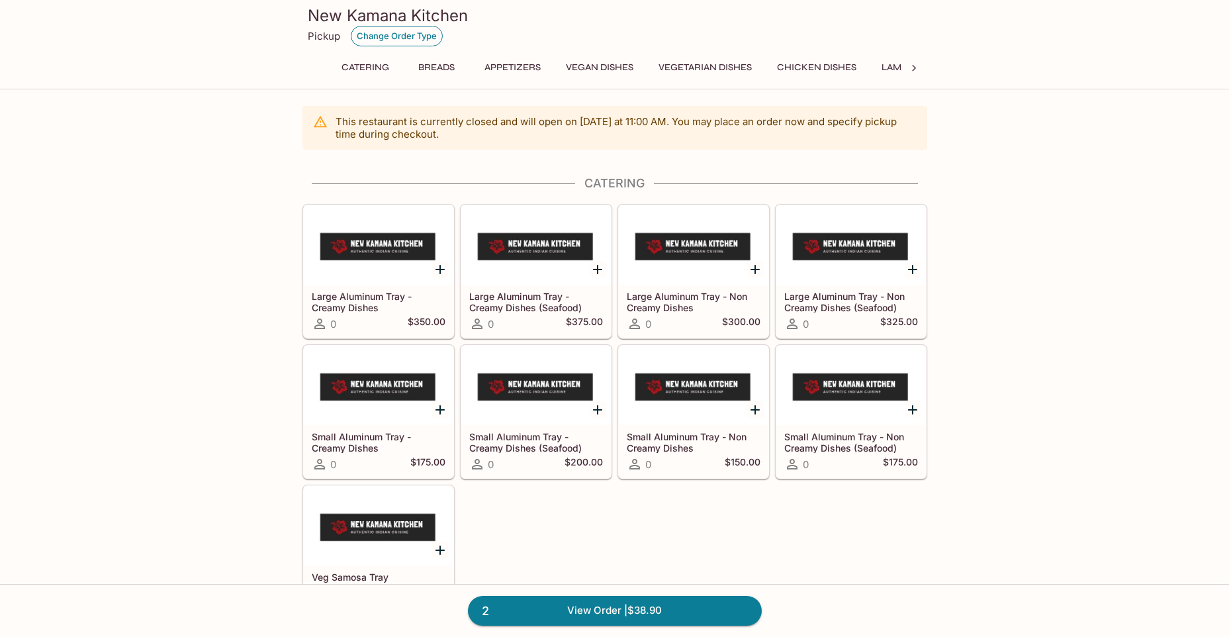
click at [408, 37] on button "Change Order Type" at bounding box center [397, 36] width 92 height 21
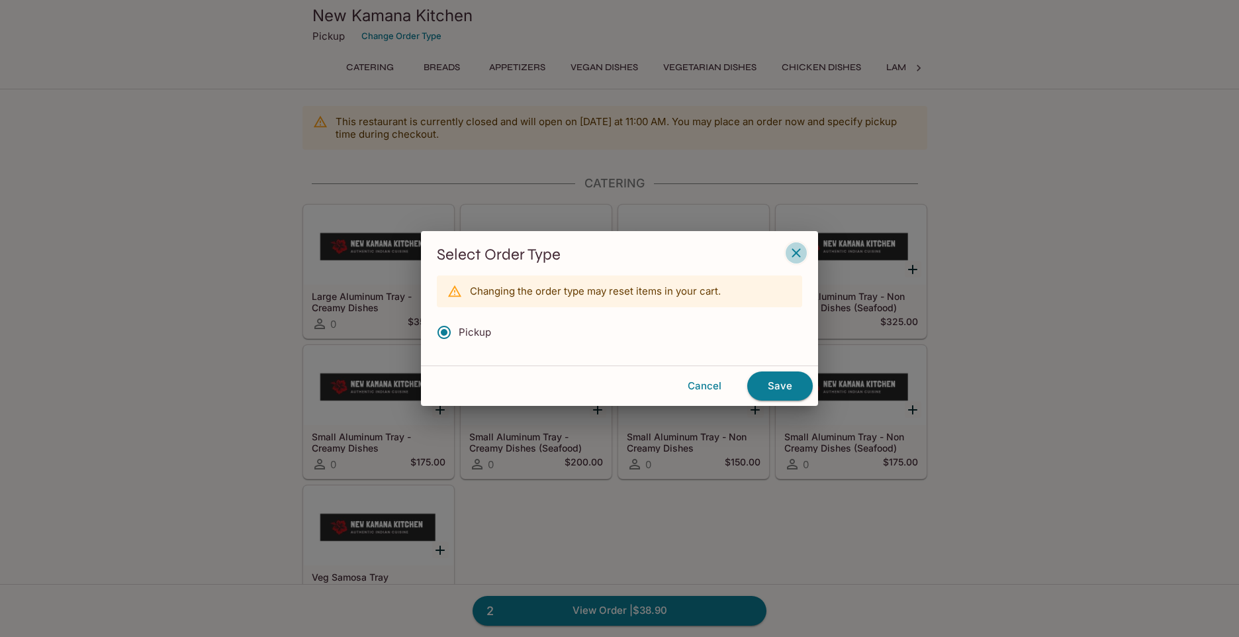
click at [795, 252] on icon "button" at bounding box center [795, 252] width 9 height 9
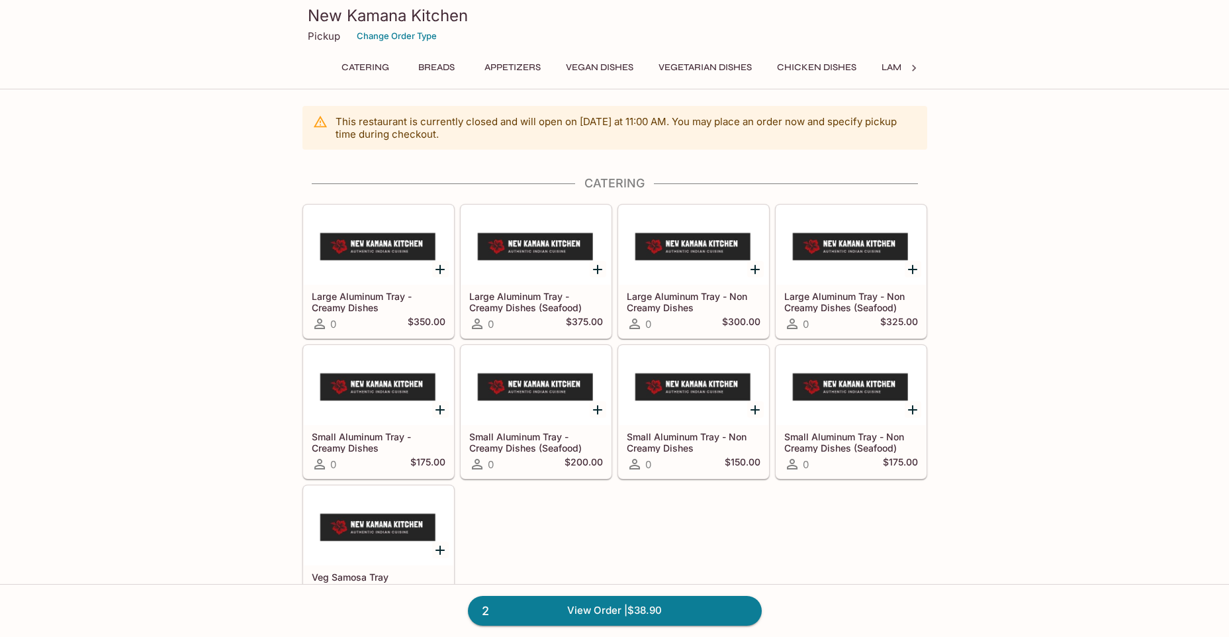
drag, startPoint x: 551, startPoint y: 61, endPoint x: 544, endPoint y: 66, distance: 8.5
click at [548, 64] on div "Catering Breads Appetizers Vegan Dishes Vegetarian Dishes Chicken Dishes Lamb D…" at bounding box center [615, 67] width 572 height 19
click at [544, 66] on button "Appetizers" at bounding box center [512, 67] width 71 height 19
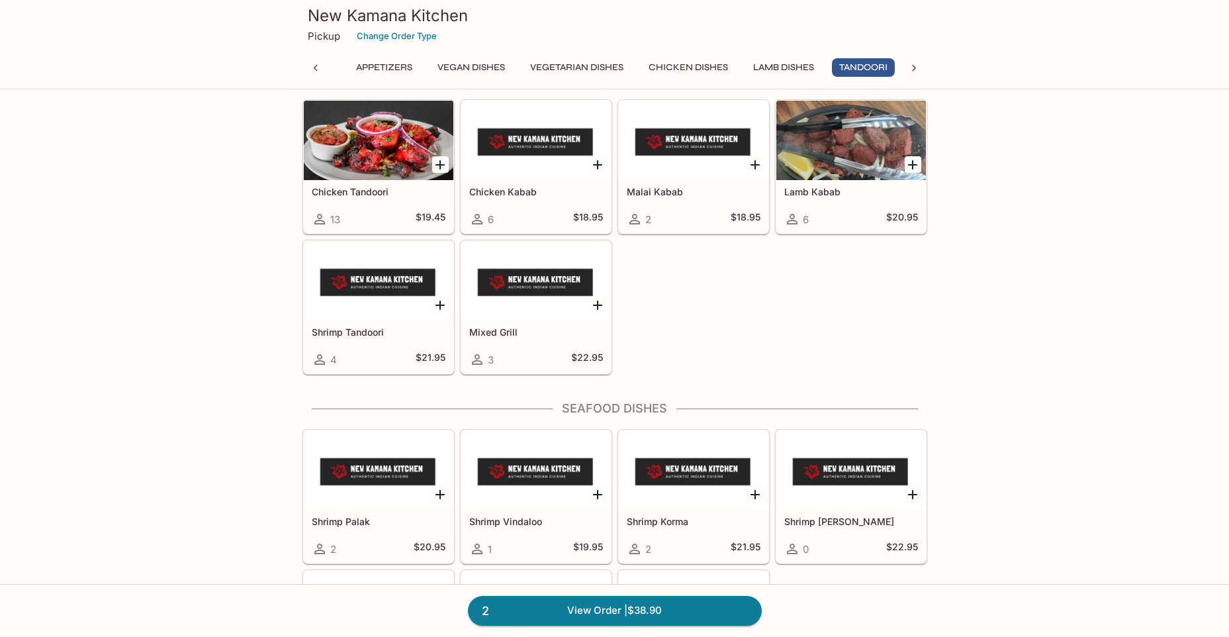
scroll to position [0, 129]
click at [312, 60] on div at bounding box center [315, 68] width 26 height 20
click at [431, 66] on button "Breads" at bounding box center [437, 67] width 60 height 19
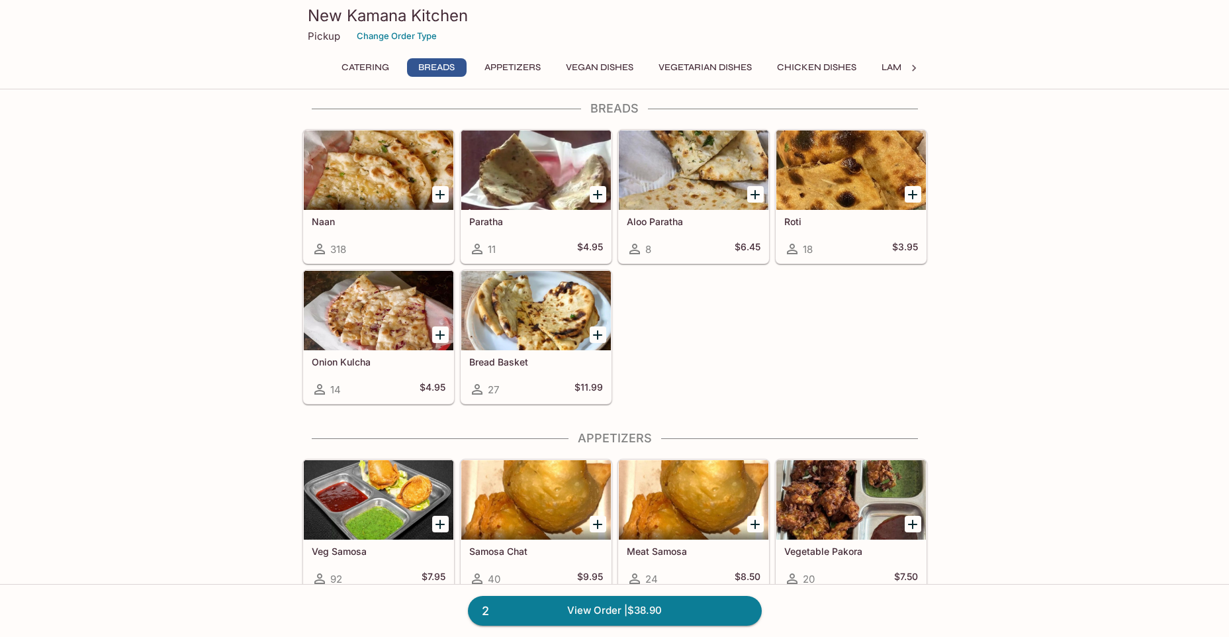
scroll to position [533, 0]
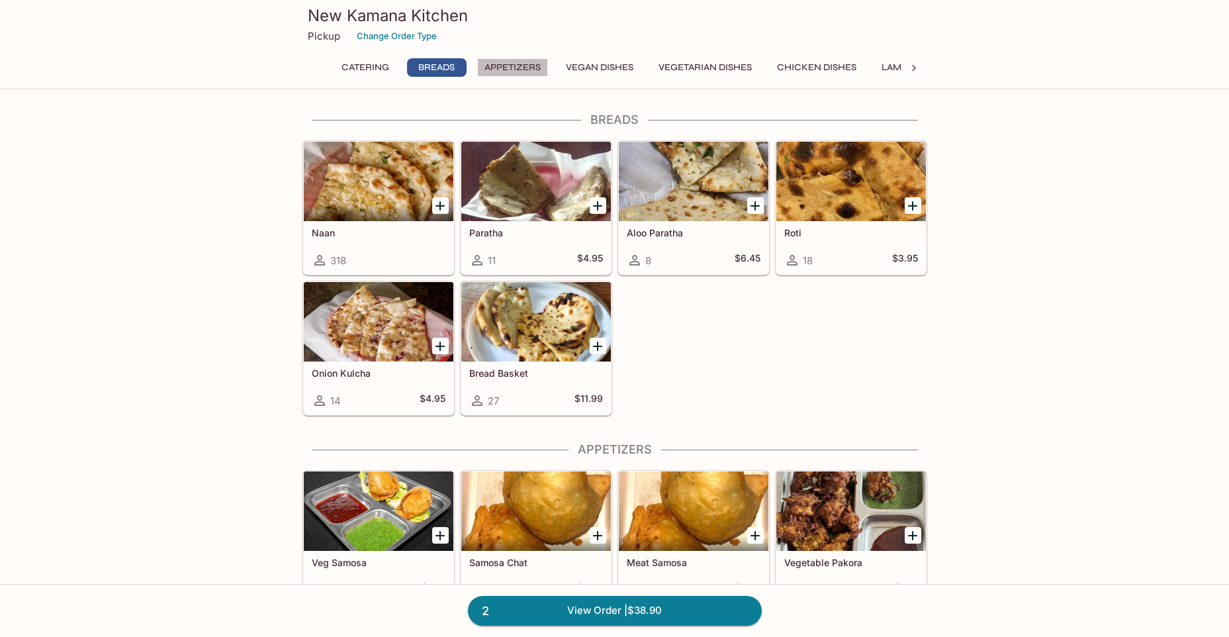
click at [525, 69] on button "Appetizers" at bounding box center [512, 67] width 71 height 19
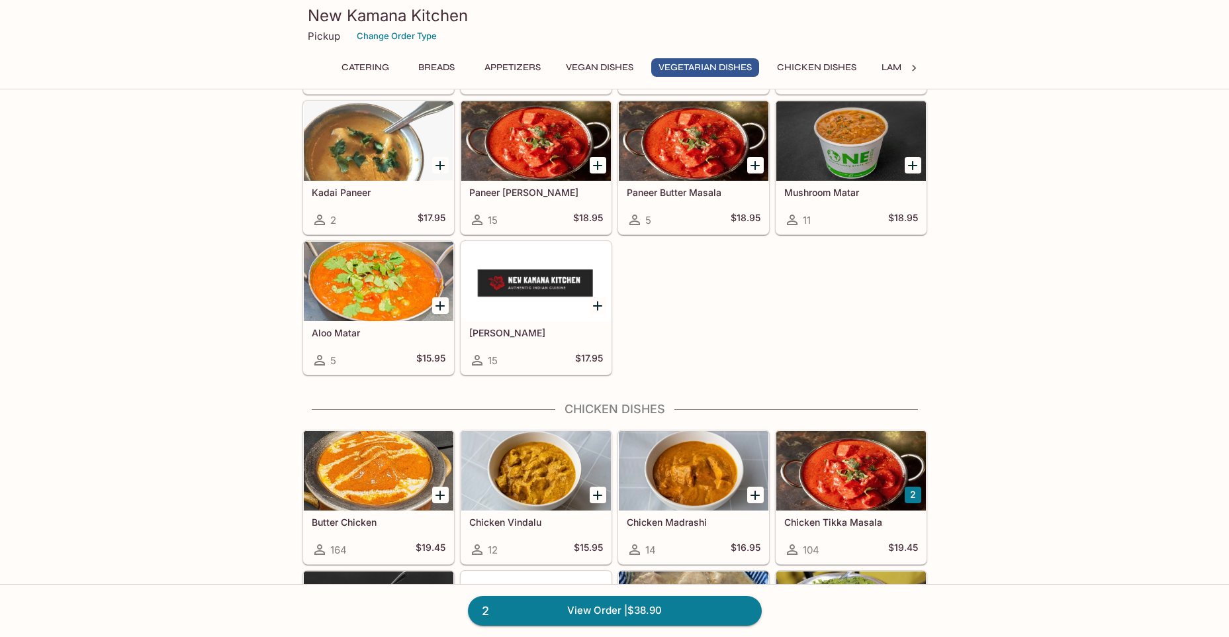
scroll to position [2120, 0]
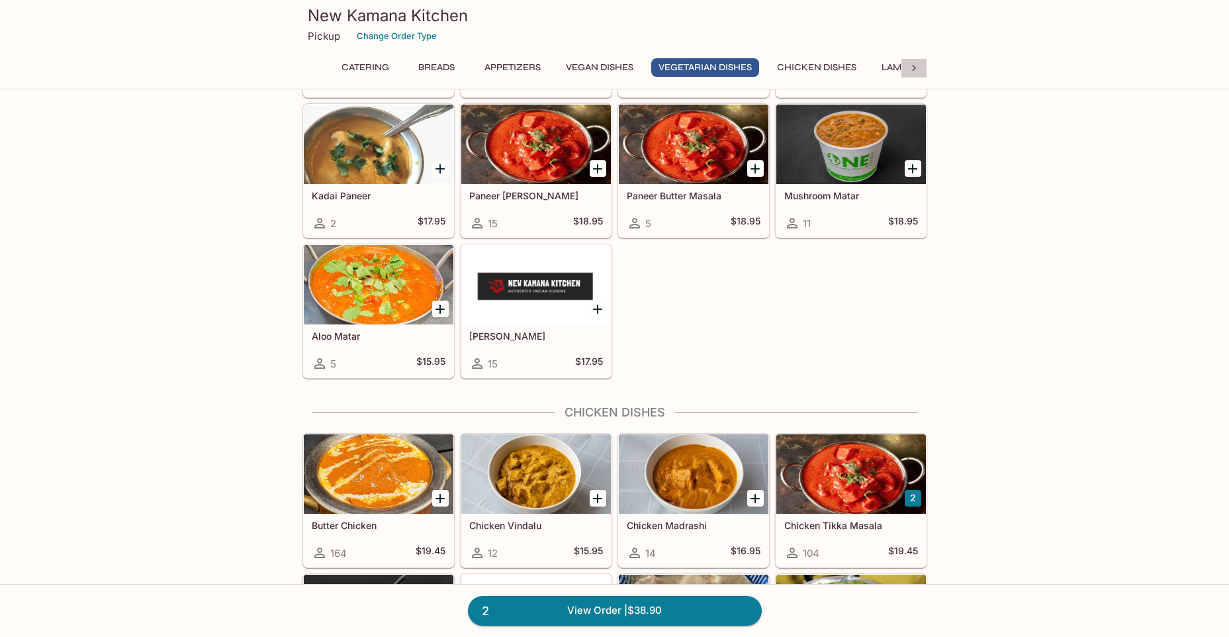
click at [915, 65] on icon at bounding box center [913, 68] width 13 height 13
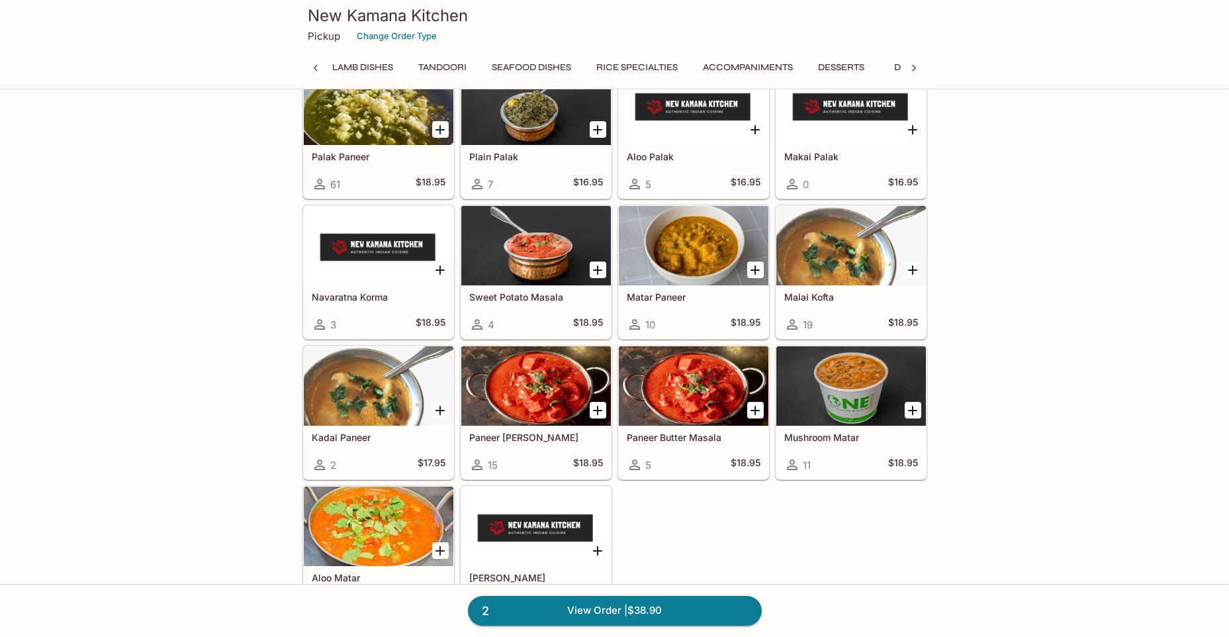
scroll to position [1856, 0]
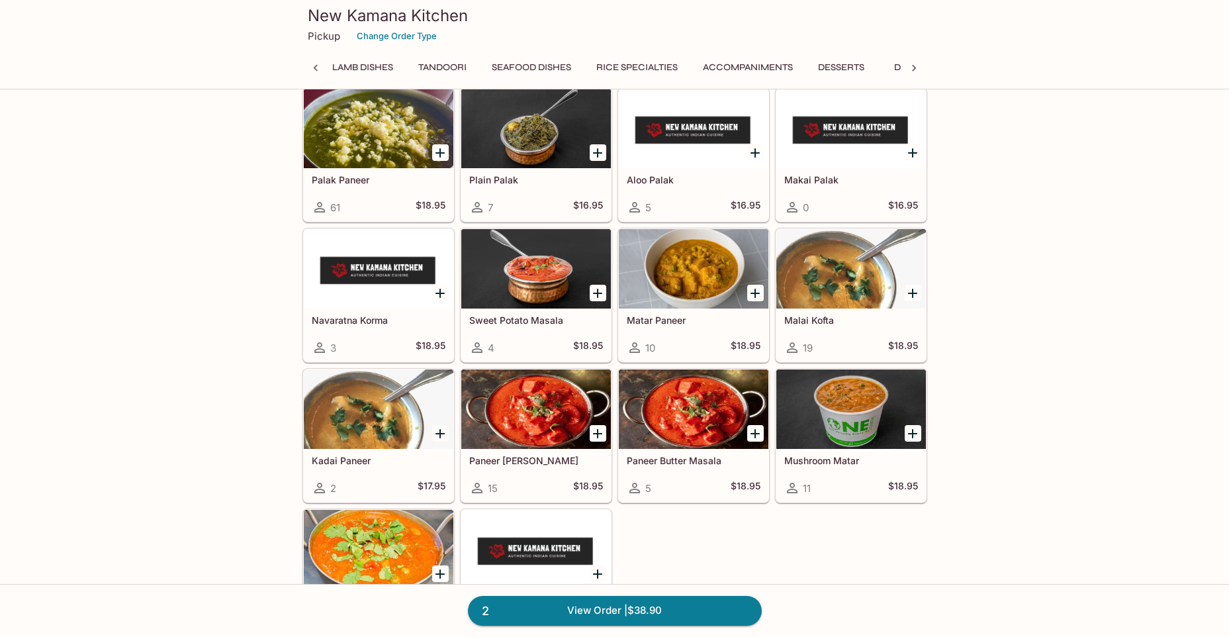
click at [323, 65] on div at bounding box center [315, 68] width 26 height 20
click at [843, 66] on button "Chicken Dishes" at bounding box center [817, 67] width 94 height 19
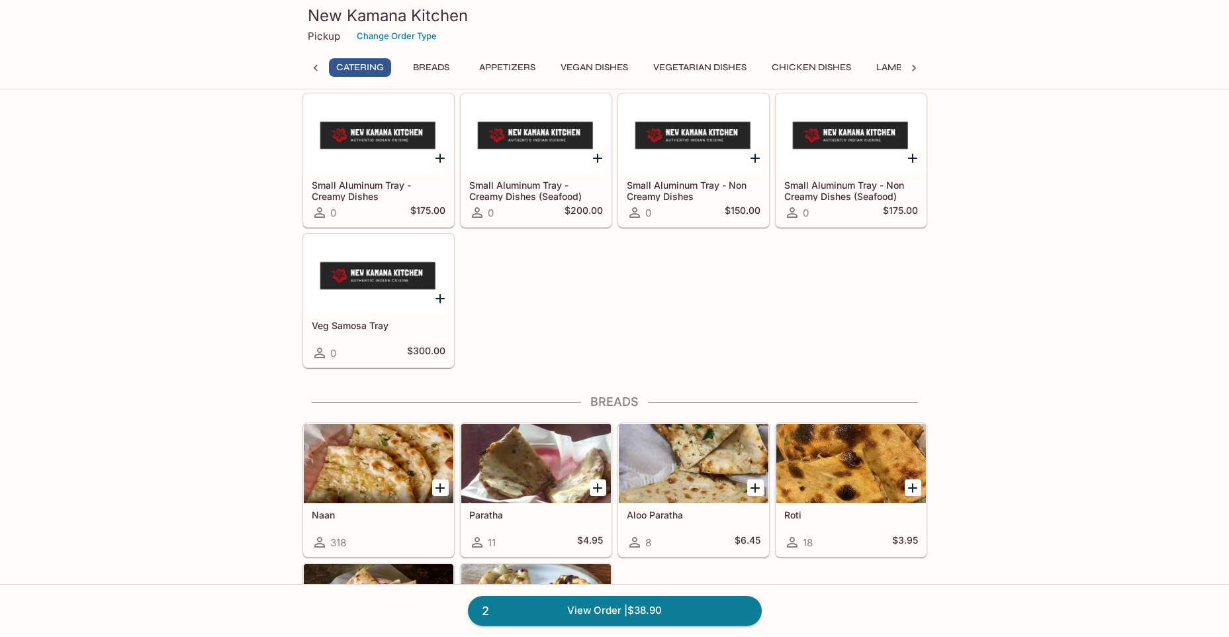
scroll to position [361, 0]
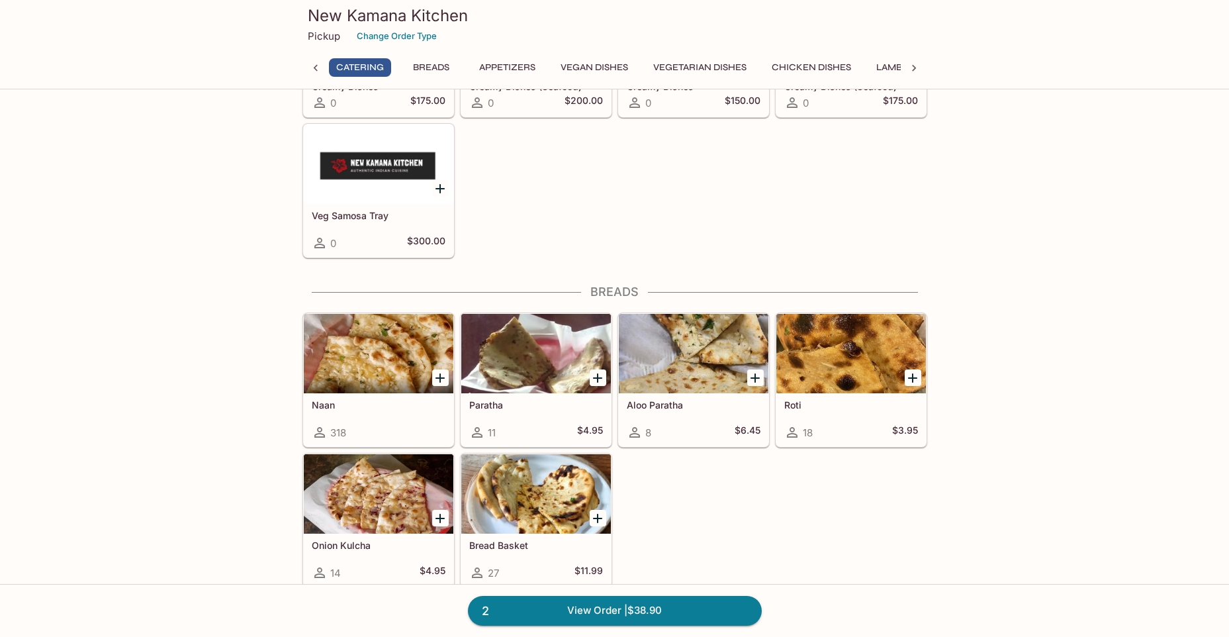
click at [871, 361] on div at bounding box center [851, 353] width 150 height 79
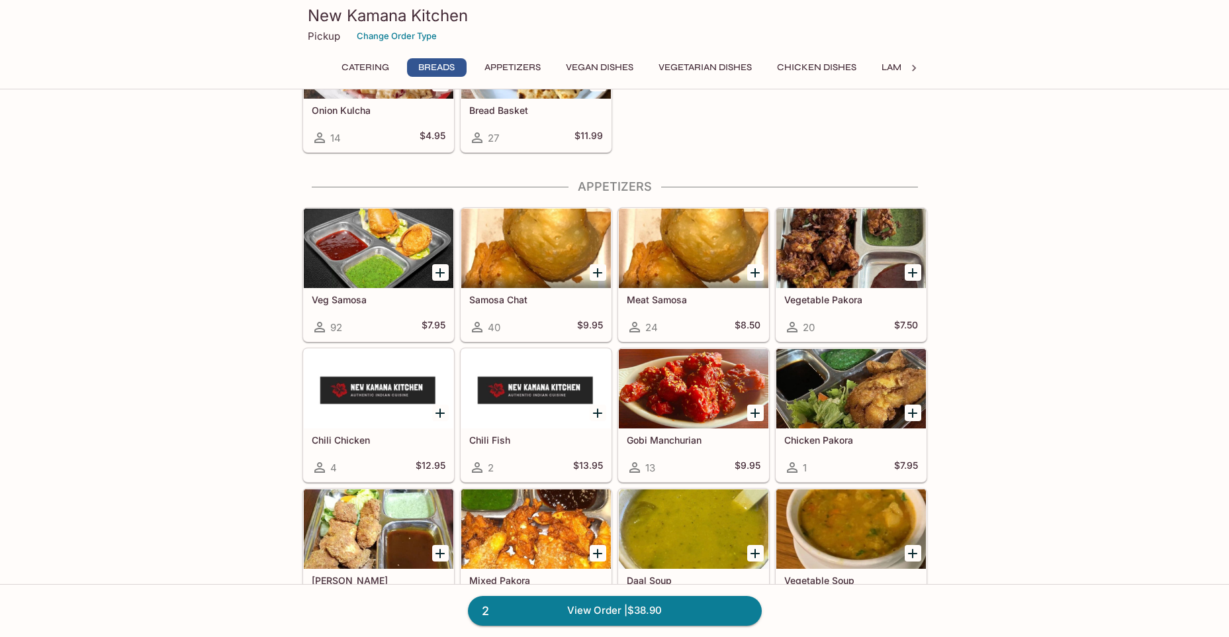
scroll to position [819, 0]
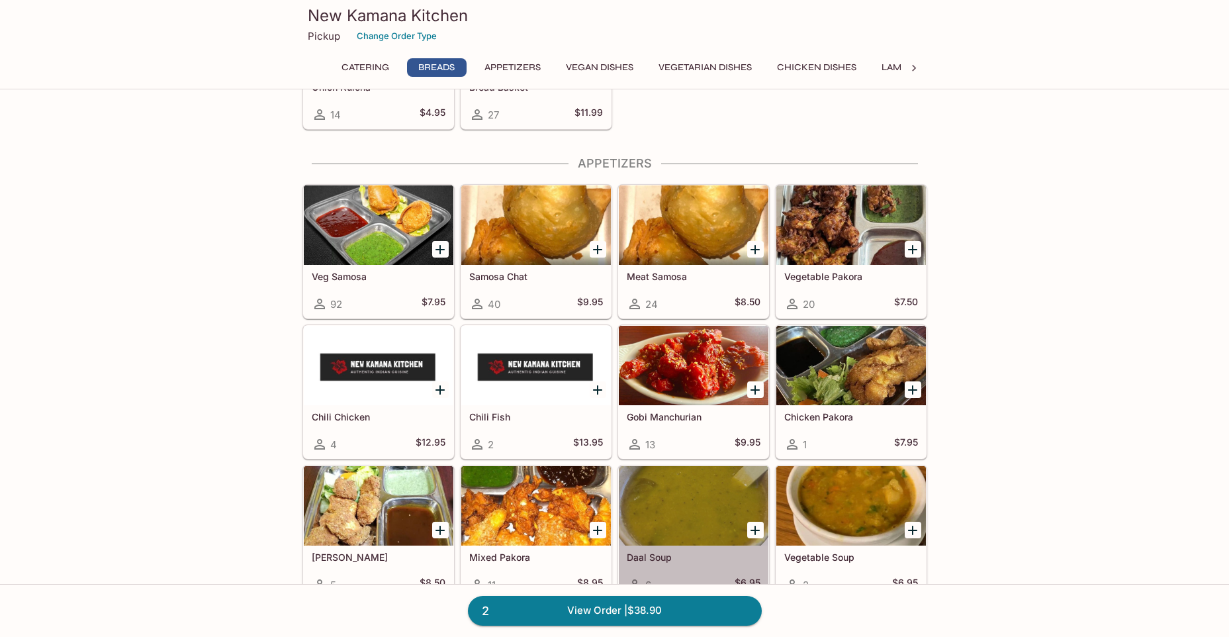
click at [677, 492] on div at bounding box center [694, 505] width 150 height 79
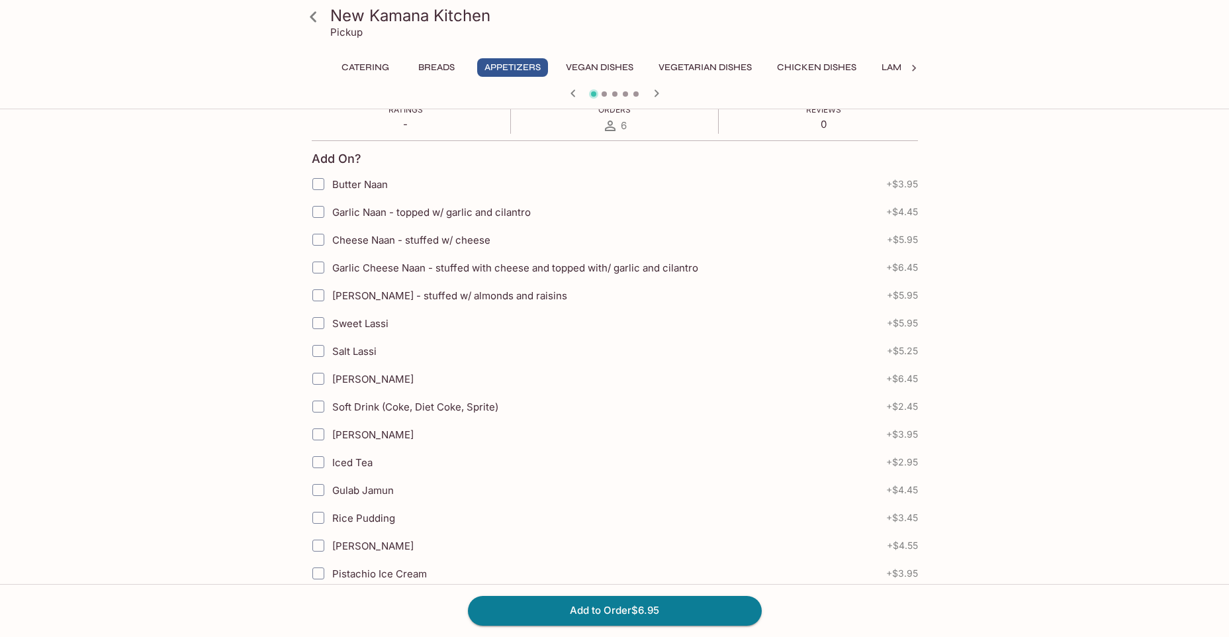
scroll to position [253, 0]
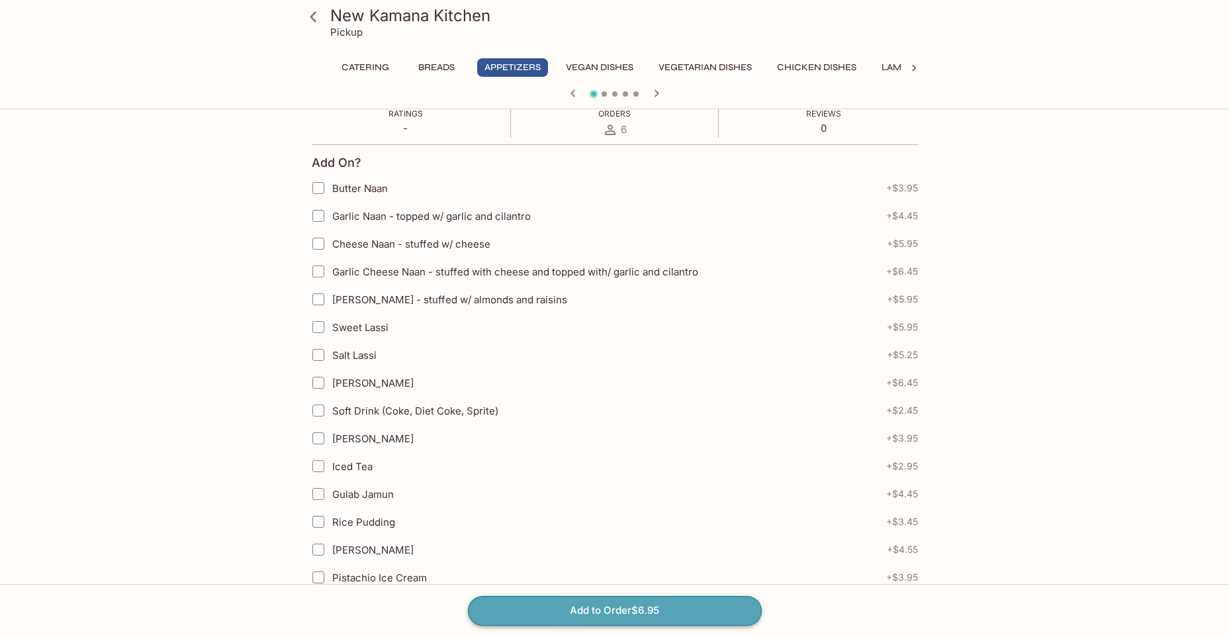
click at [530, 617] on button "Add to Order $6.95" at bounding box center [615, 610] width 294 height 29
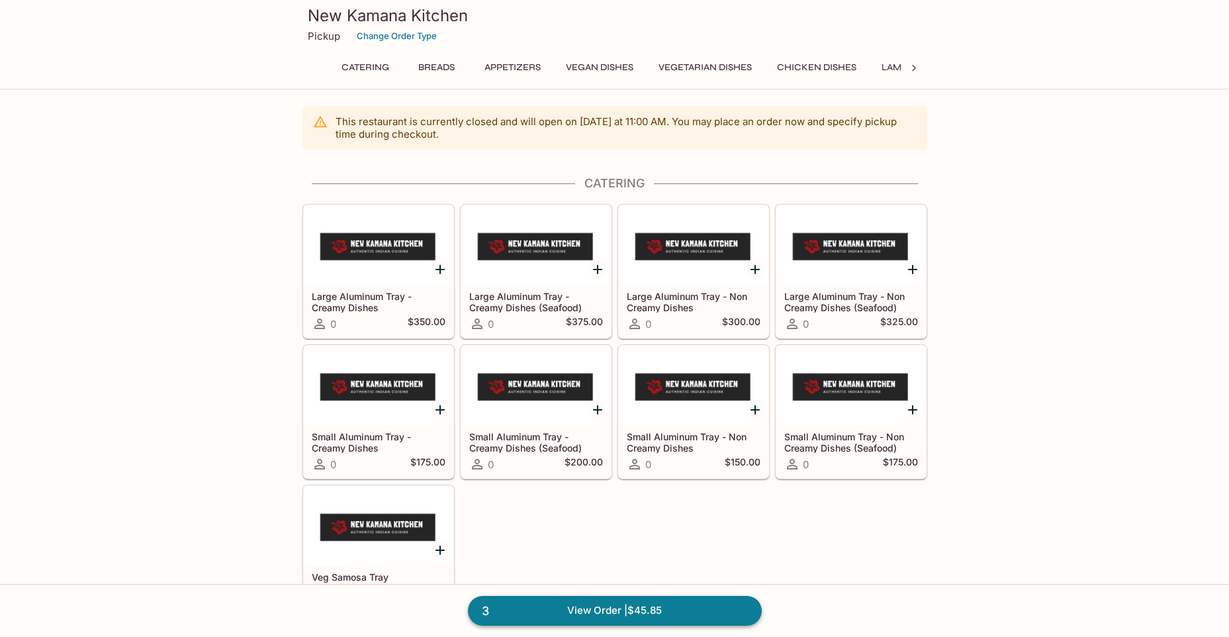
click at [498, 603] on link "3 View Order | $45.85" at bounding box center [615, 610] width 294 height 29
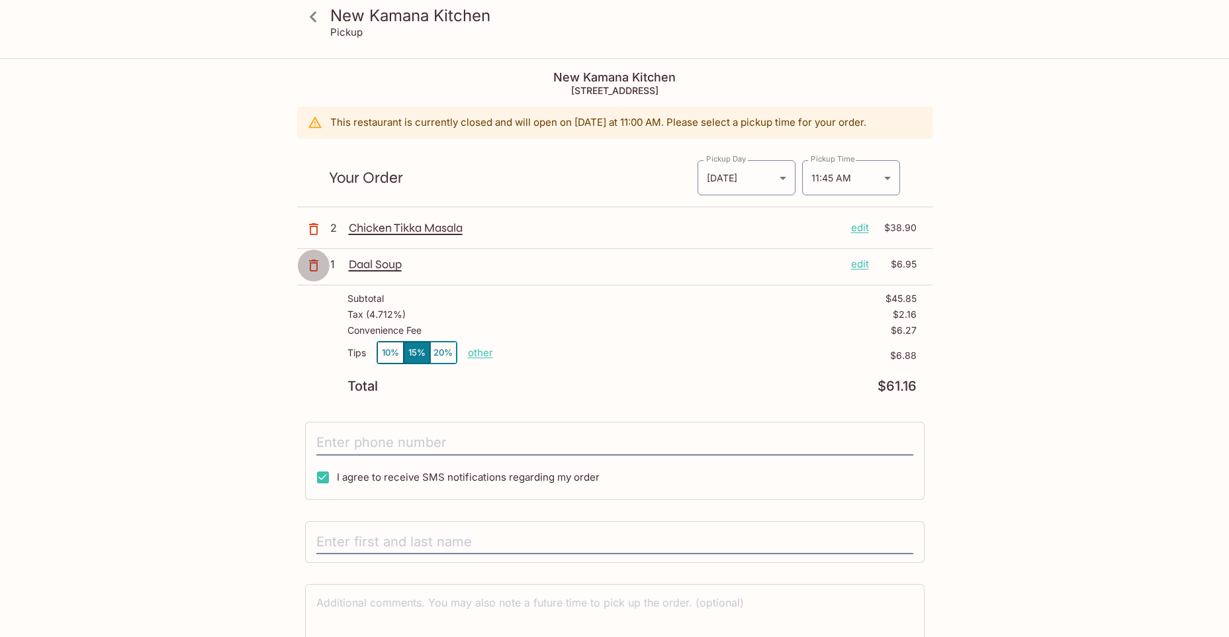
click at [310, 254] on button "button" at bounding box center [313, 265] width 33 height 33
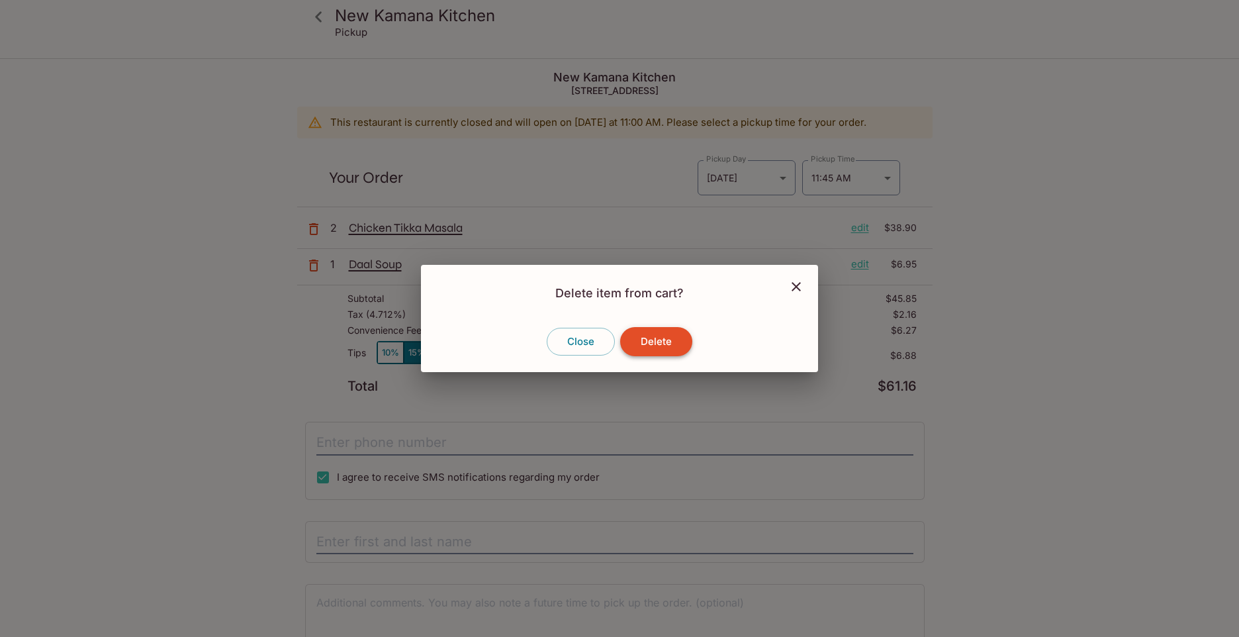
click at [651, 355] on button "Delete" at bounding box center [656, 341] width 72 height 29
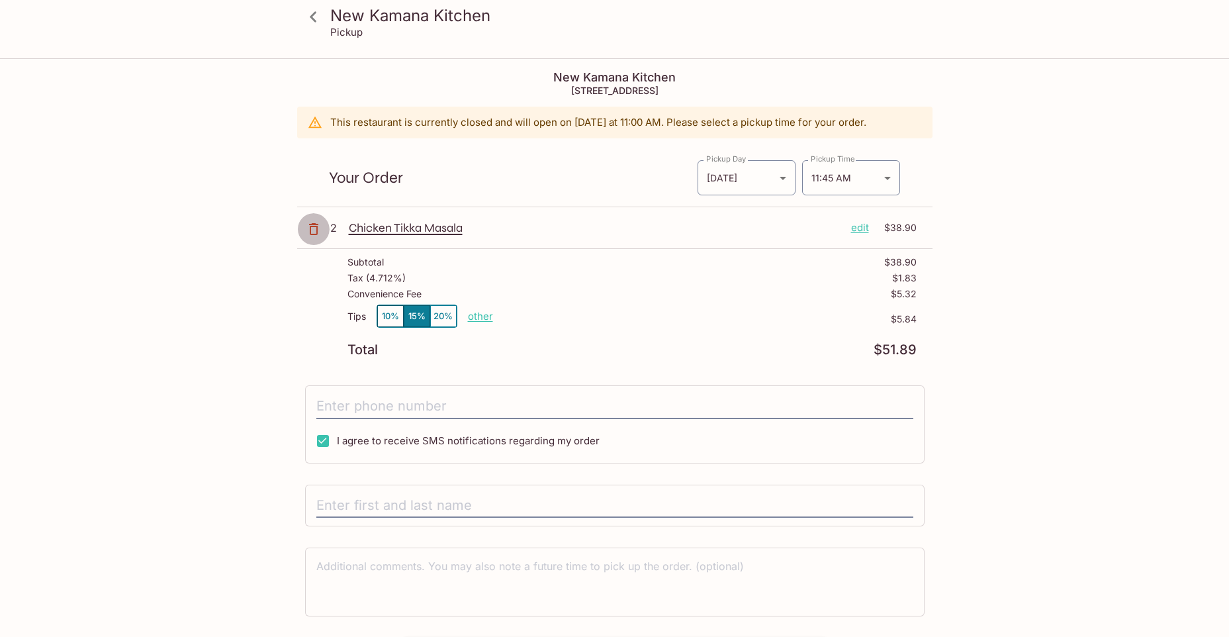
click at [318, 232] on icon "button" at bounding box center [314, 229] width 16 height 16
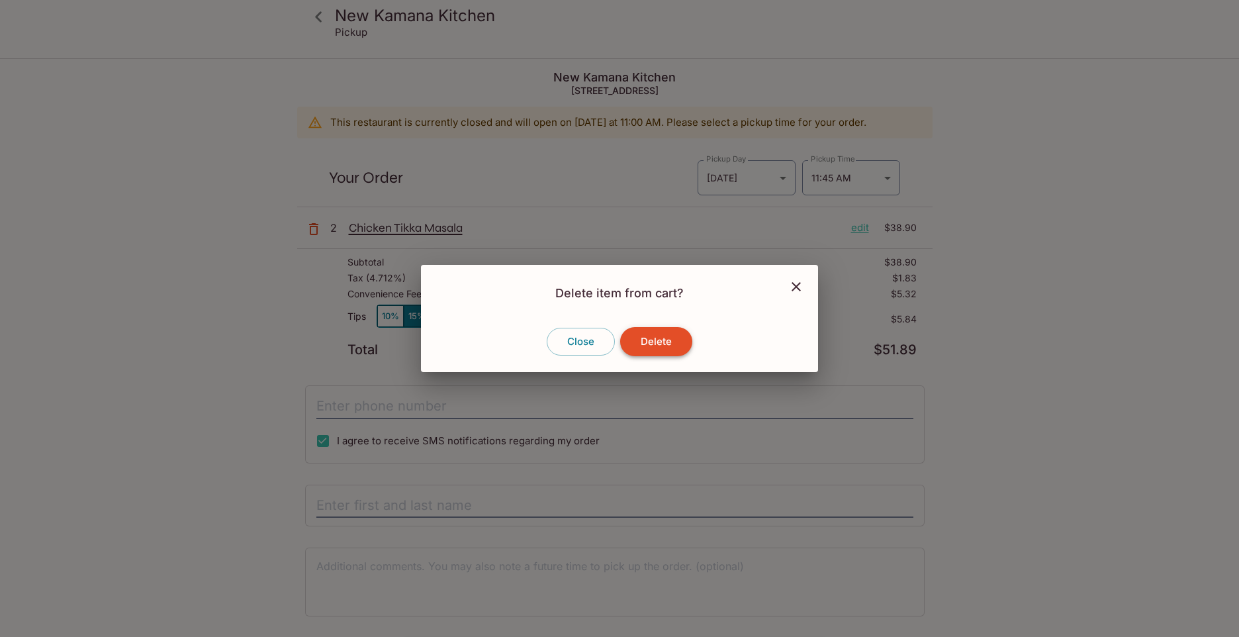
click at [633, 337] on button "Delete" at bounding box center [656, 341] width 72 height 29
